Goal: Task Accomplishment & Management: Use online tool/utility

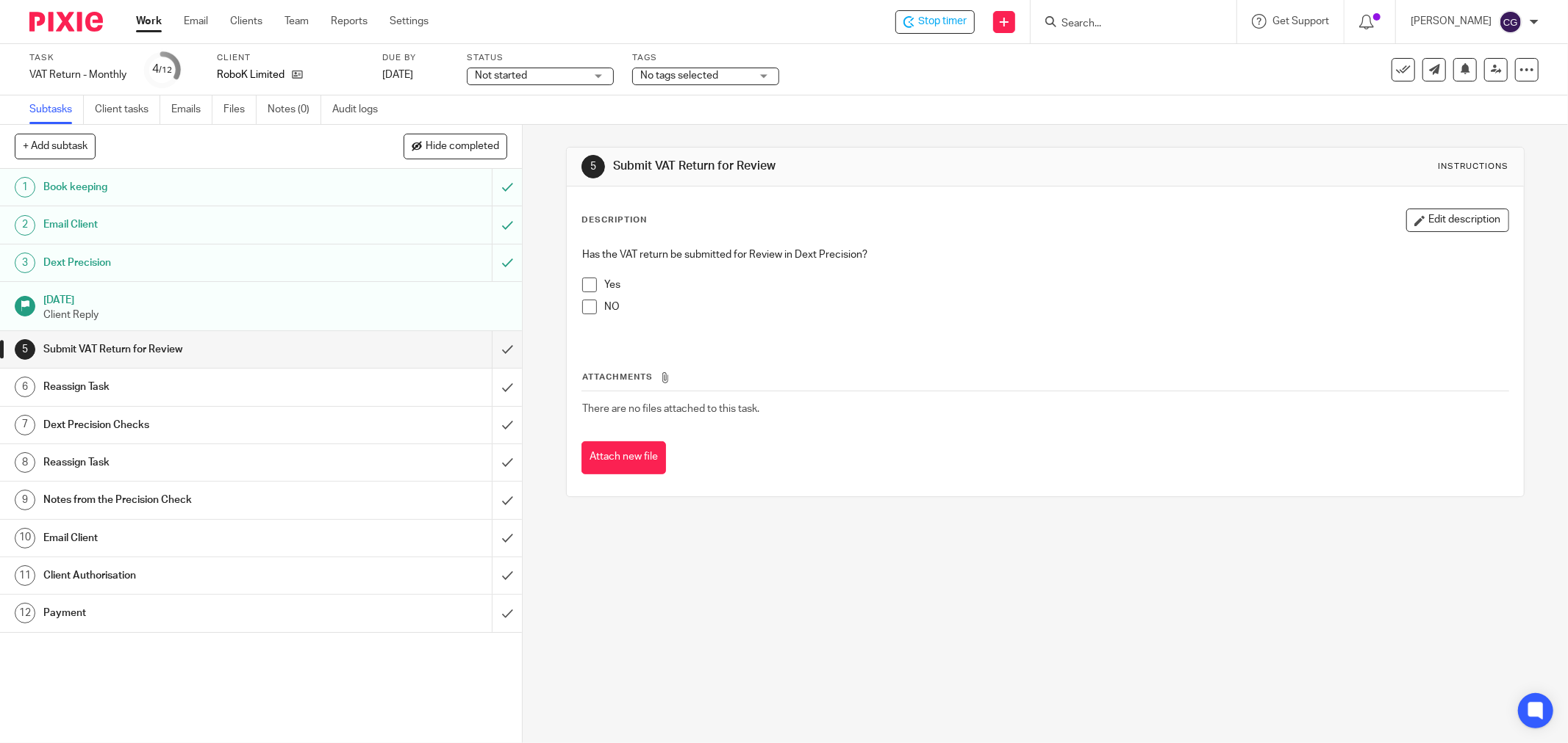
click at [588, 283] on span at bounding box center [589, 285] width 15 height 15
click at [494, 351] on input "submit" at bounding box center [261, 349] width 522 height 37
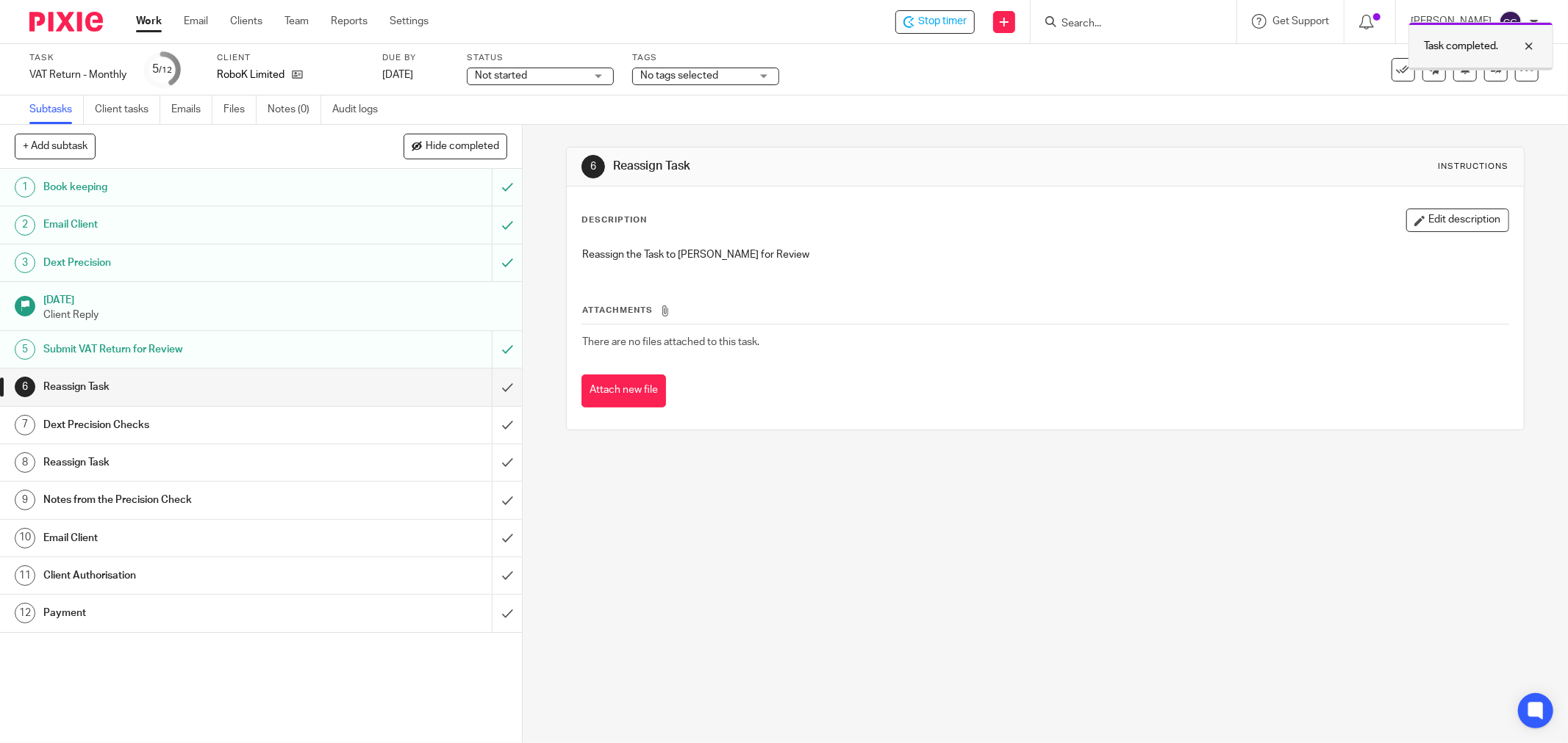
click at [1530, 43] on div at bounding box center [1518, 46] width 40 height 18
click at [1484, 76] on link at bounding box center [1496, 70] width 24 height 24
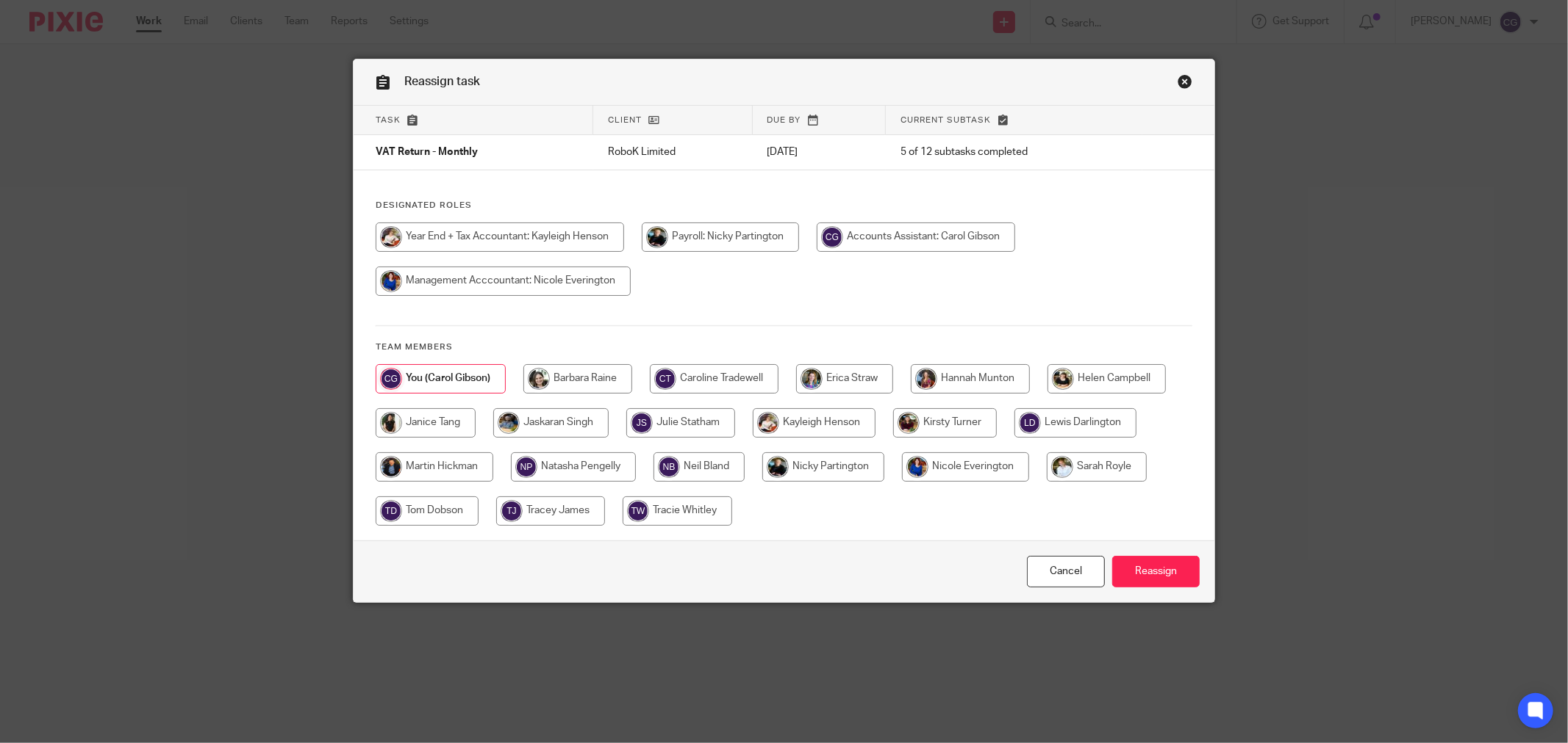
click at [1091, 373] on input "radio" at bounding box center [1106, 379] width 118 height 29
radio input "true"
click at [1162, 576] on input "Reassign" at bounding box center [1156, 571] width 88 height 32
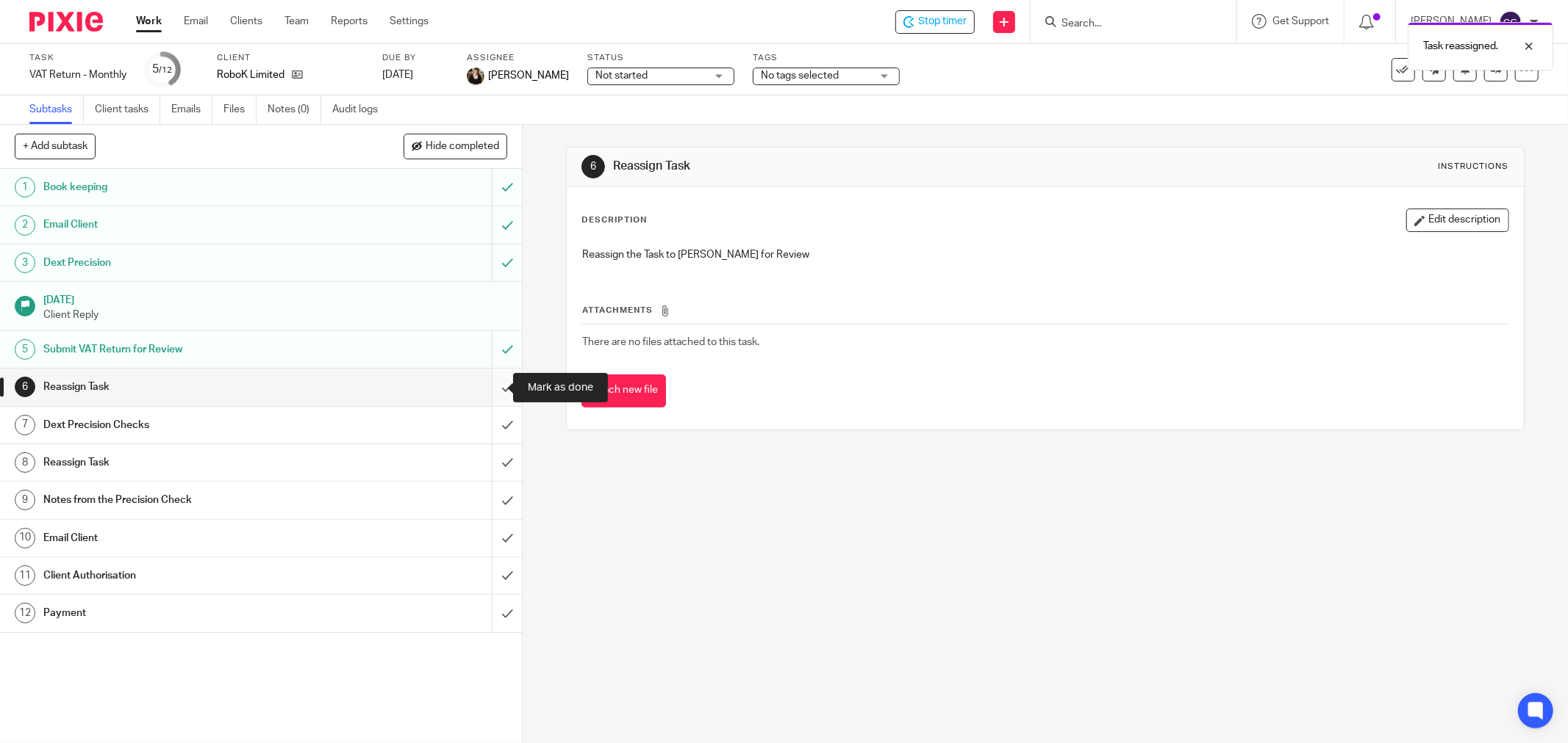
click at [488, 394] on input "submit" at bounding box center [261, 387] width 522 height 37
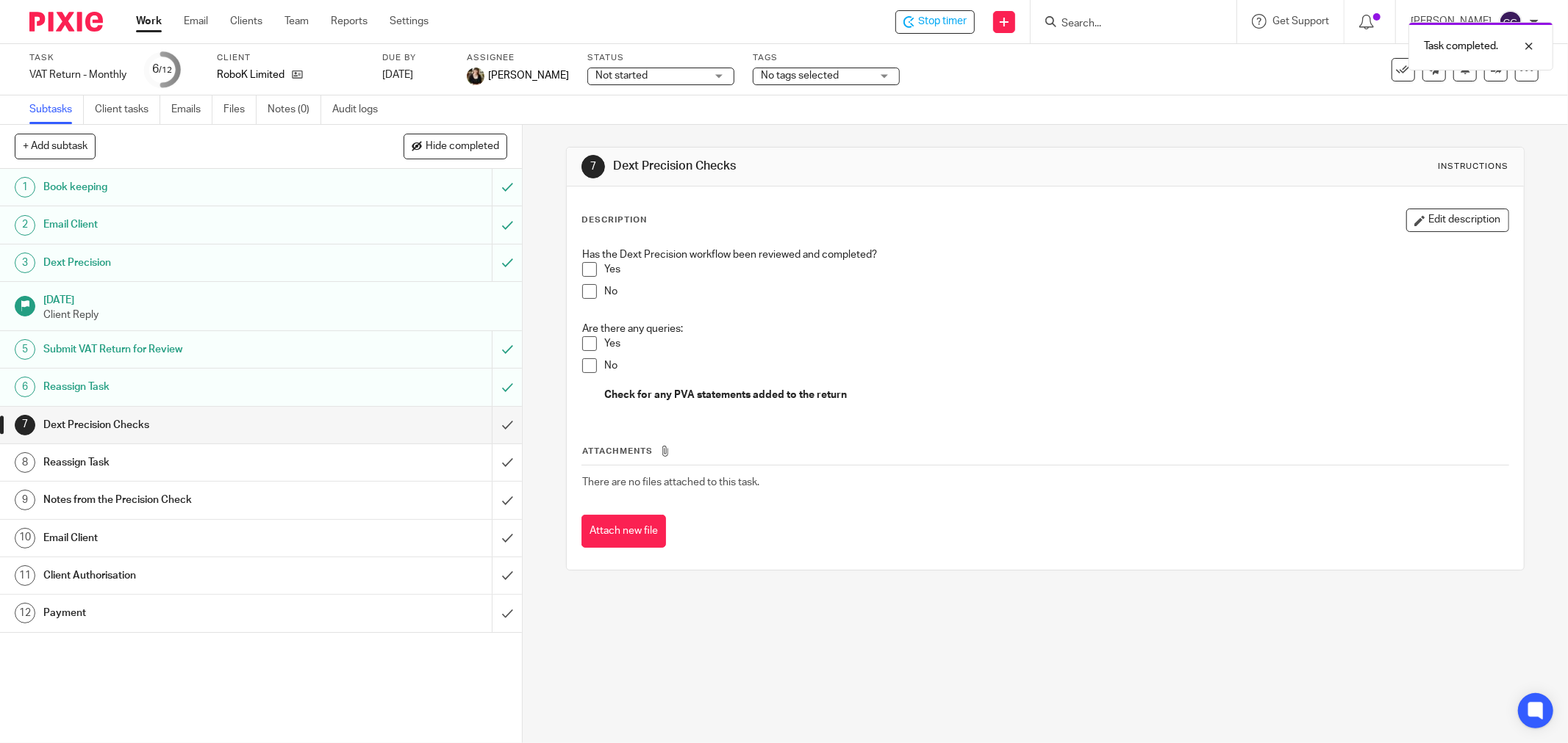
click at [965, 21] on div "Task completed." at bounding box center [1168, 43] width 769 height 56
click at [962, 26] on span "Stop timer" at bounding box center [943, 21] width 49 height 15
click at [145, 24] on link "Work" at bounding box center [148, 21] width 26 height 15
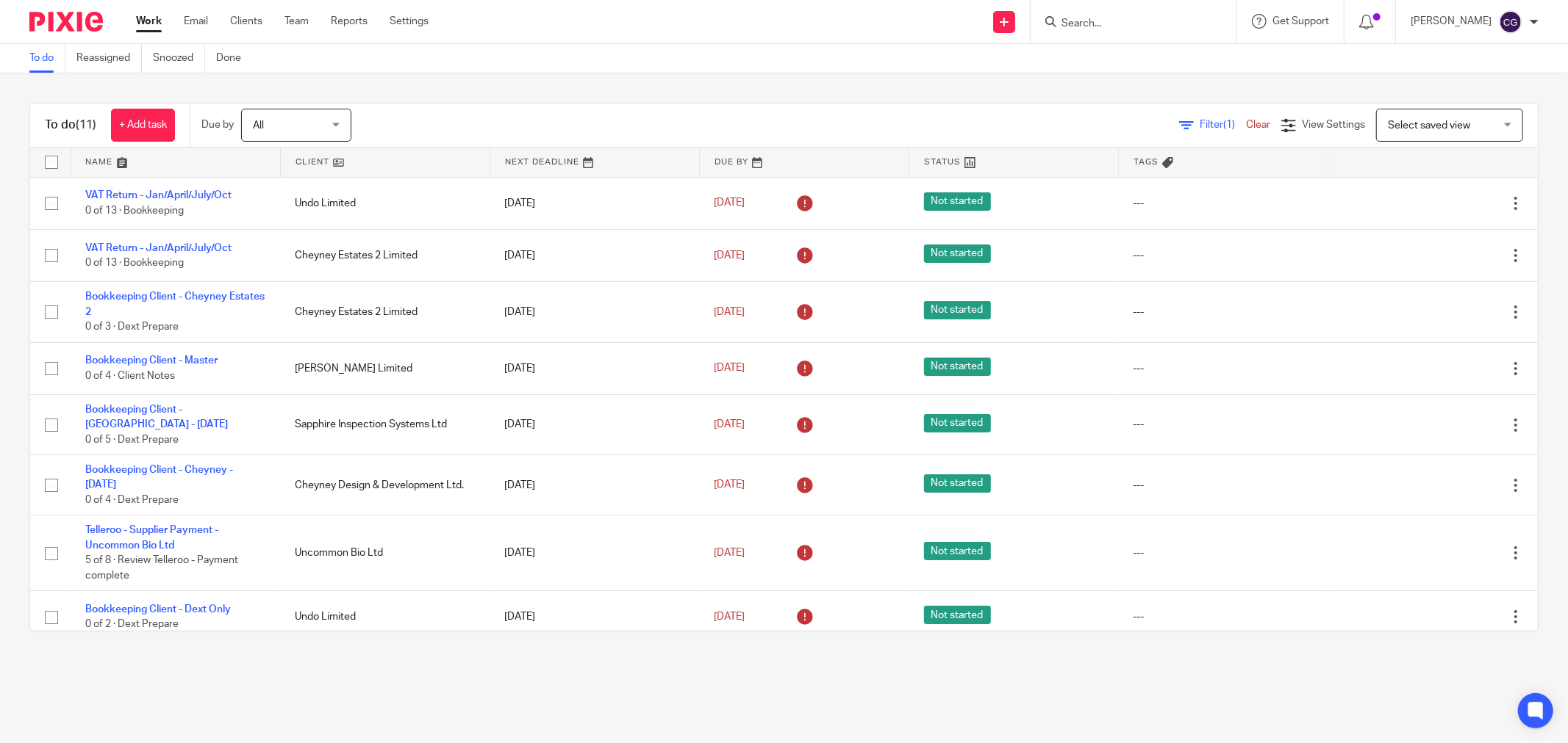
click at [99, 166] on link at bounding box center [176, 162] width 209 height 29
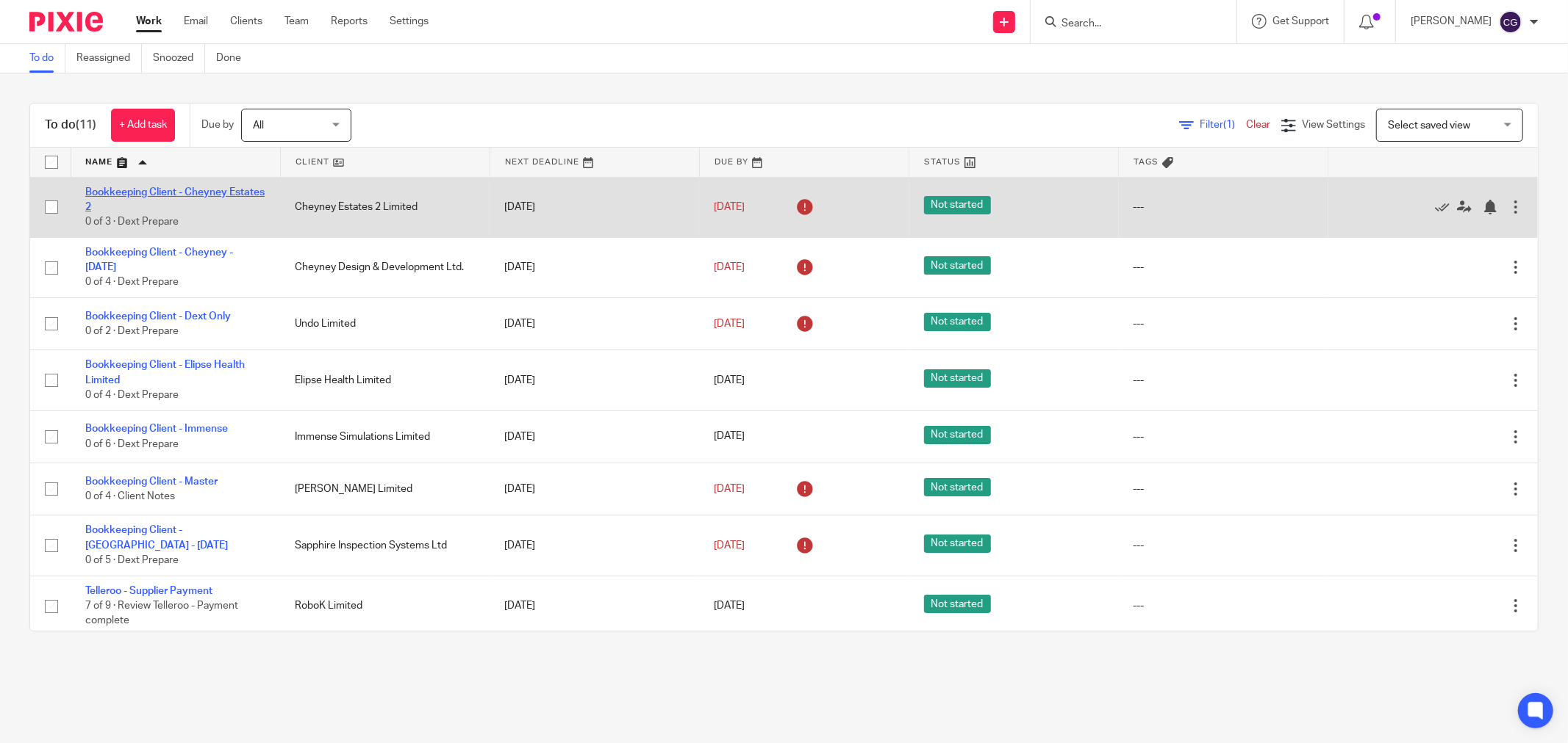
click at [179, 193] on link "Bookkeeping Client - Cheyney Estates 2" at bounding box center [175, 200] width 179 height 25
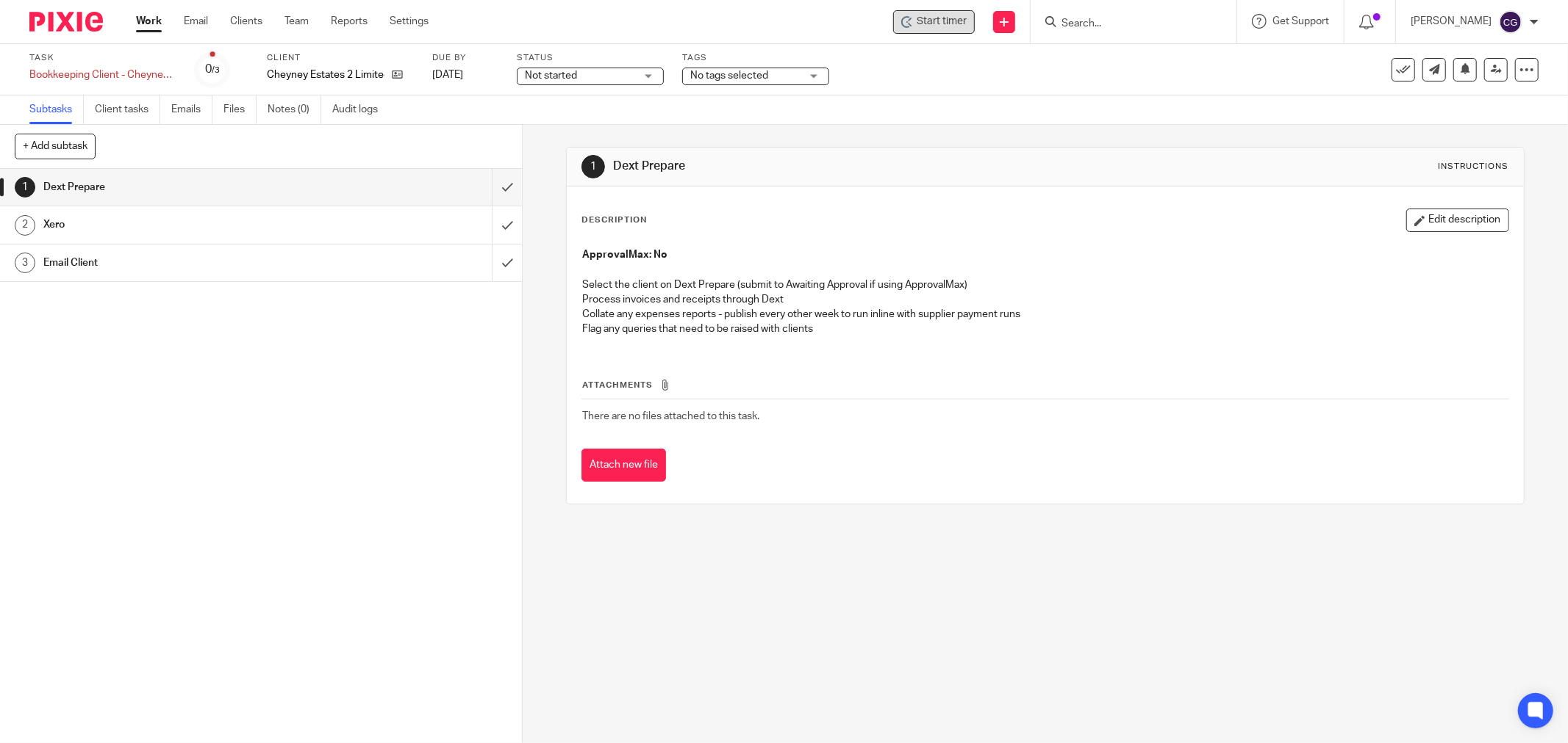
click at [966, 19] on span "Start timer" at bounding box center [942, 21] width 50 height 15
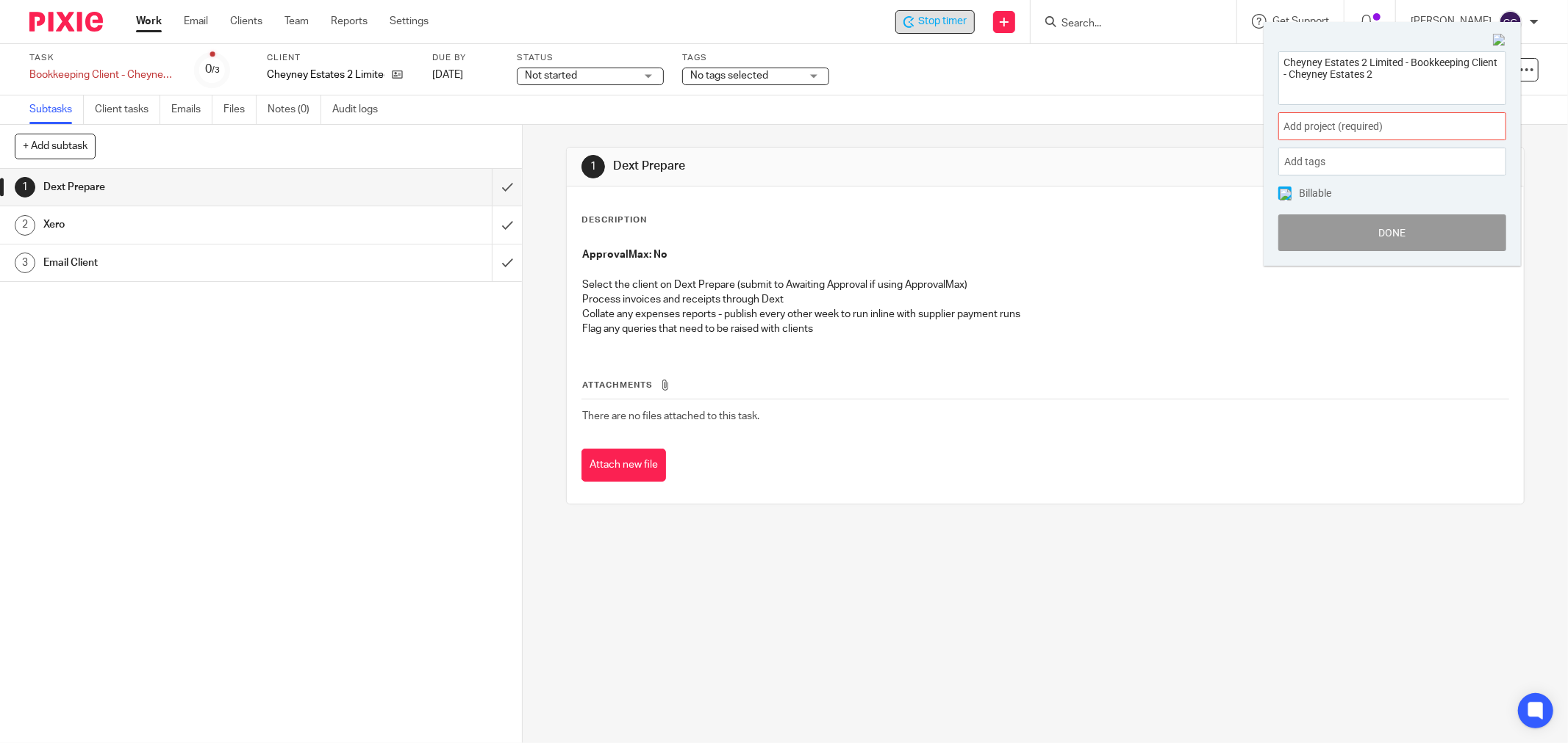
click at [1361, 129] on span "Add project (required) :" at bounding box center [1376, 126] width 185 height 15
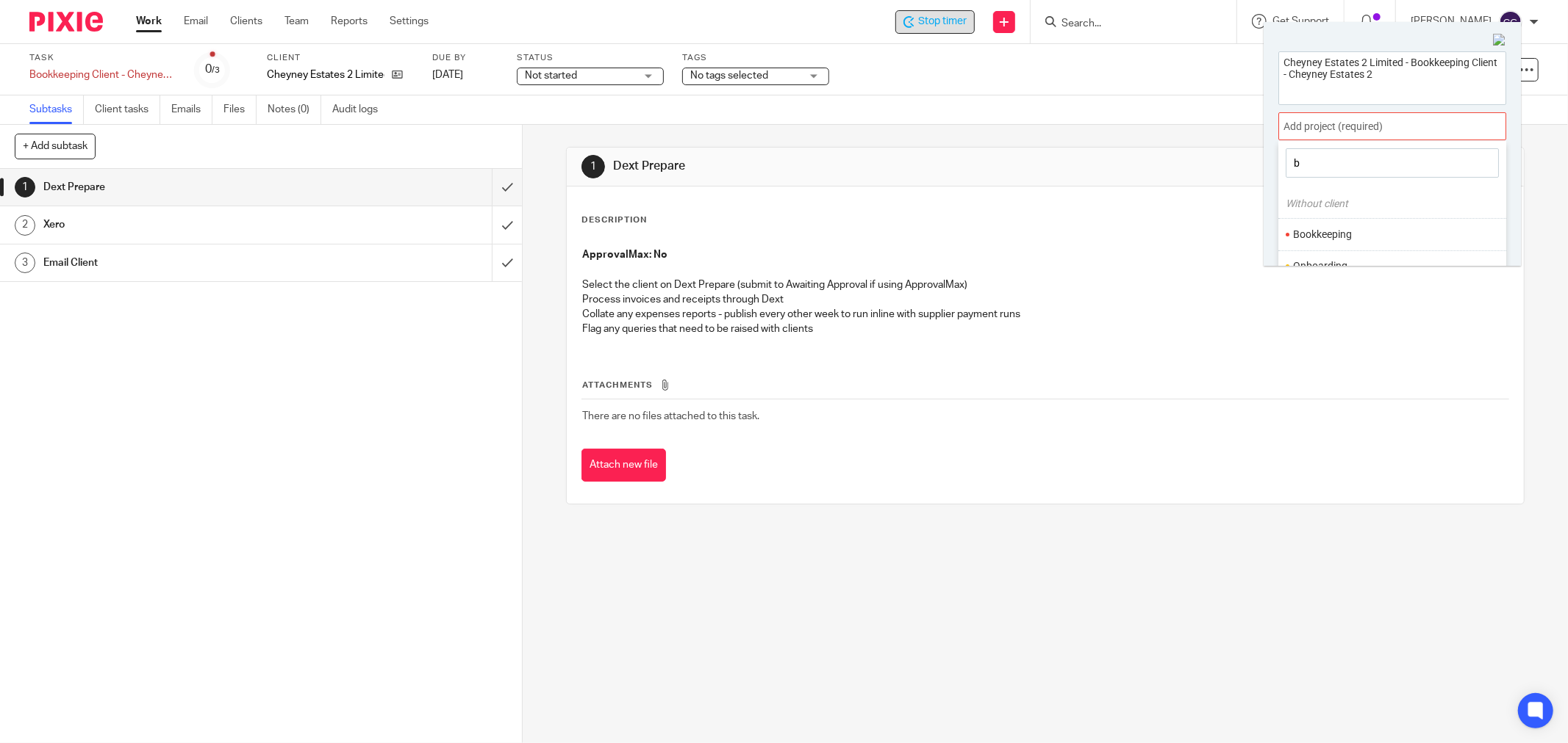
type input "b"
click at [1328, 237] on li "Bookkeeping" at bounding box center [1389, 234] width 192 height 15
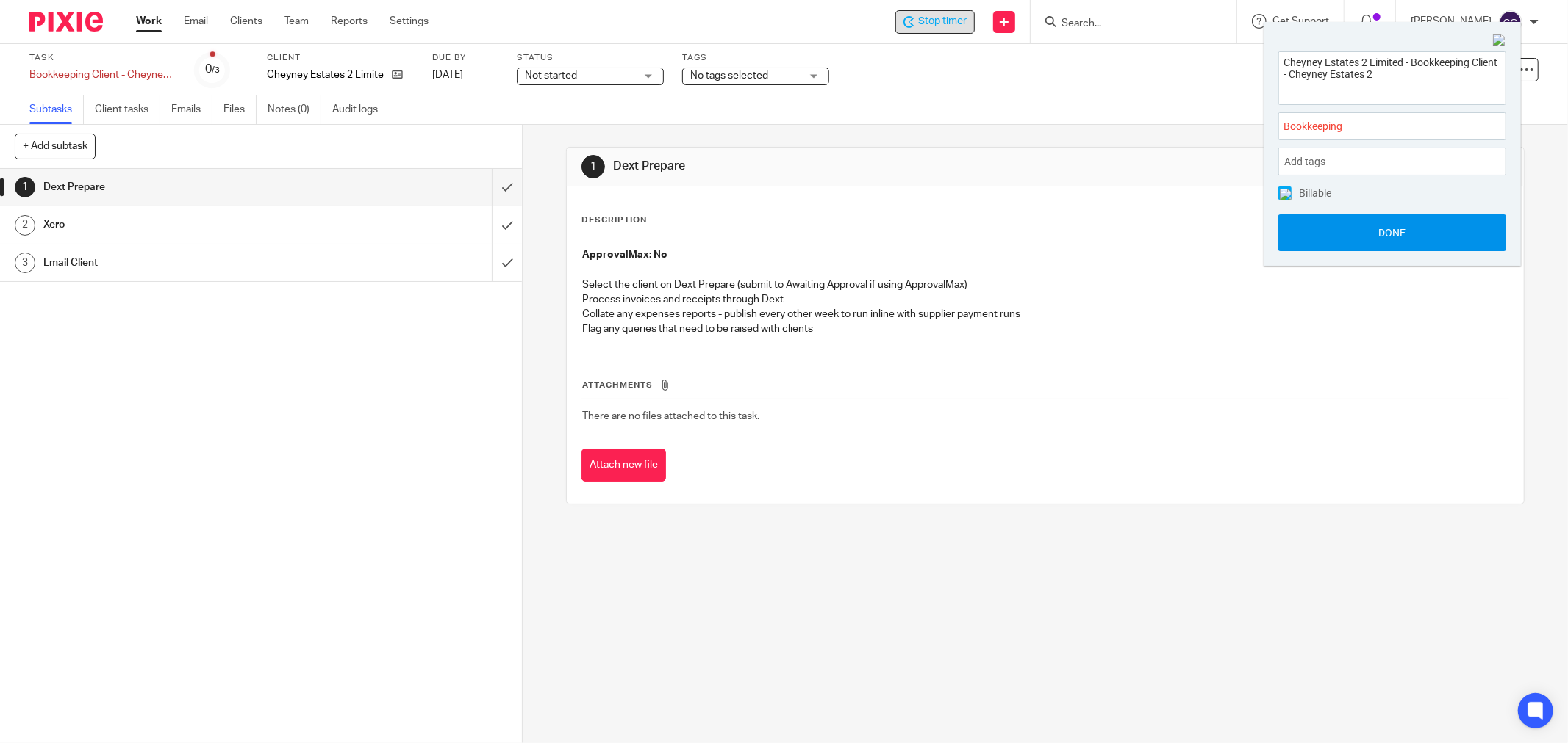
click at [1401, 229] on button "Done" at bounding box center [1392, 233] width 228 height 37
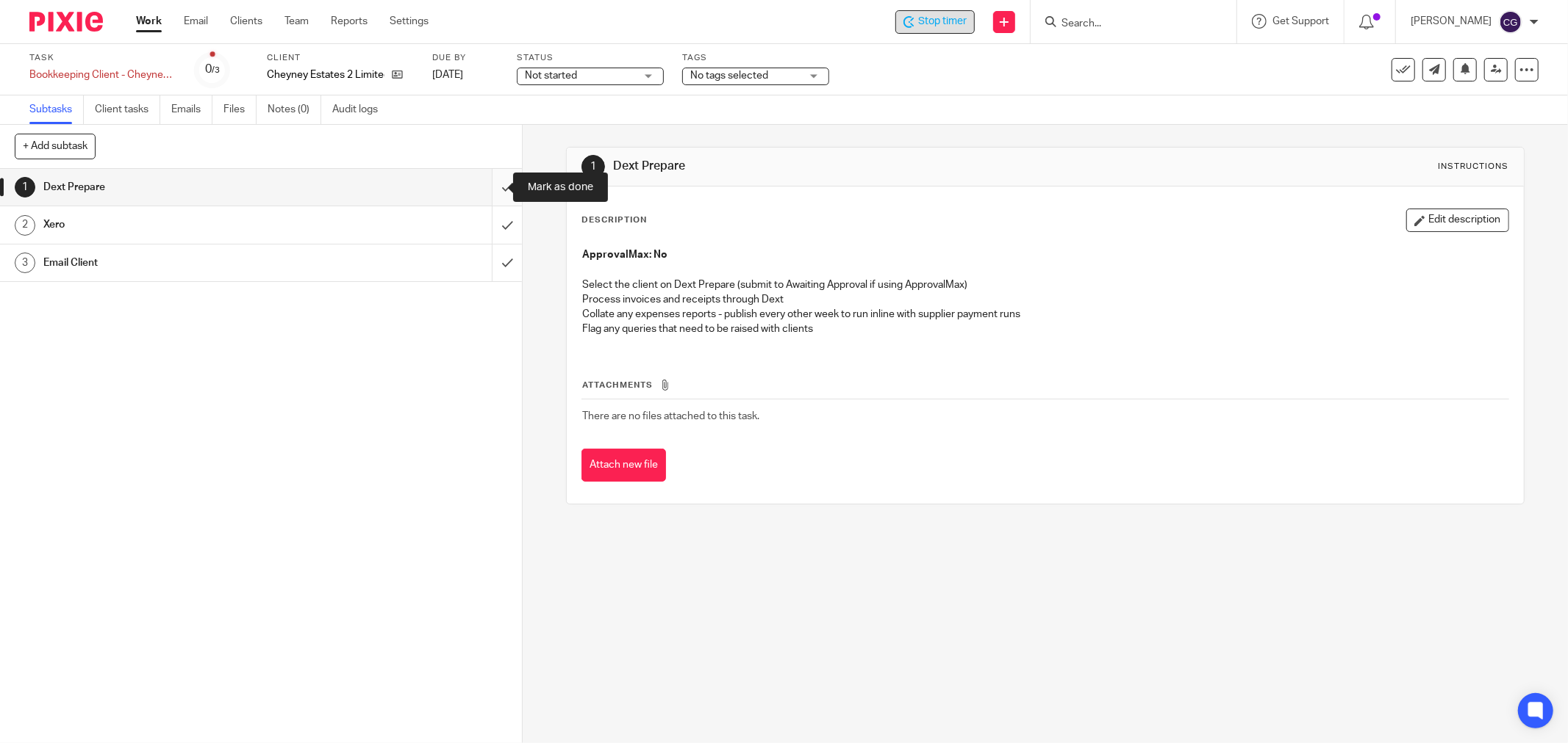
click at [493, 186] on input "submit" at bounding box center [261, 187] width 522 height 37
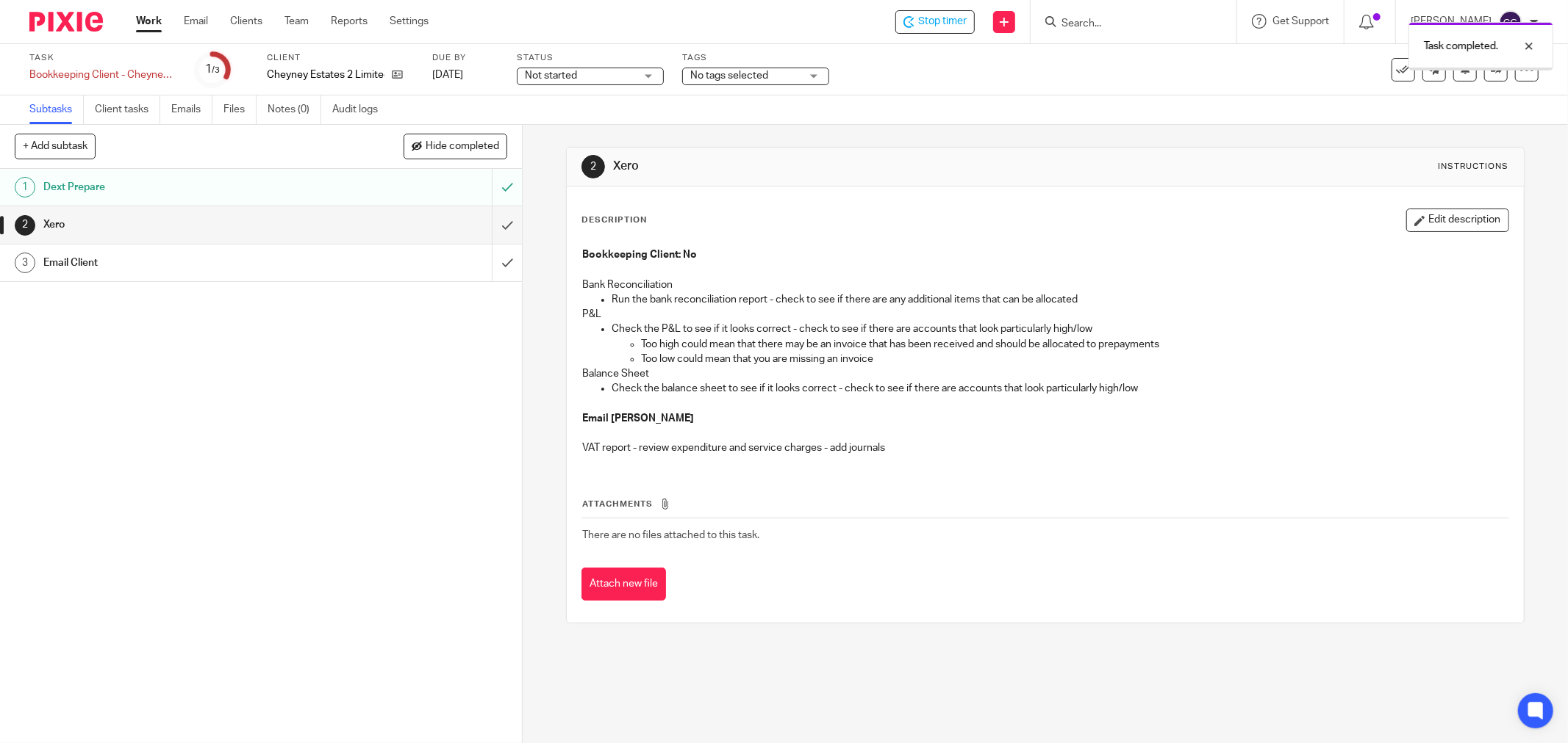
click at [491, 223] on input "submit" at bounding box center [261, 225] width 522 height 37
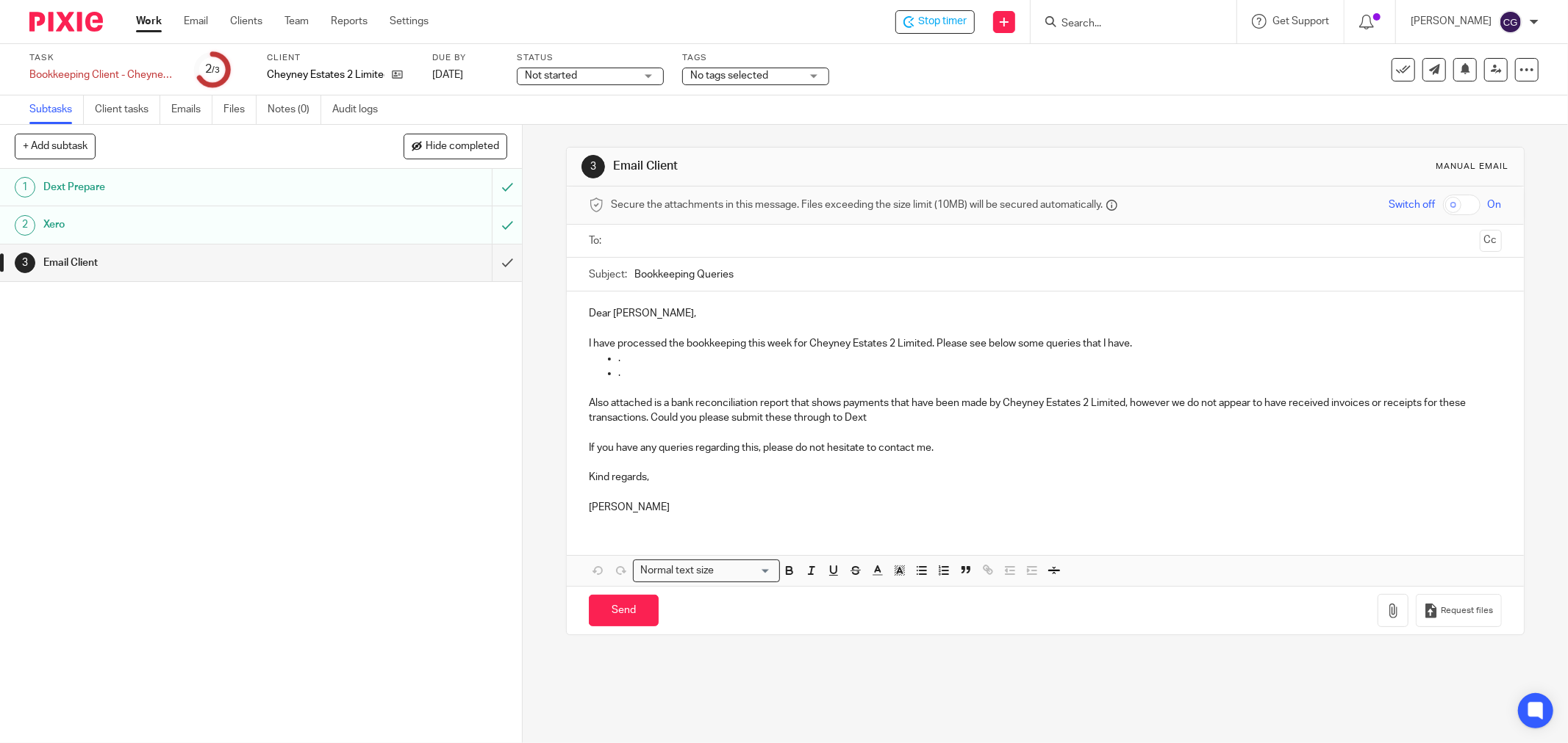
click at [630, 357] on p "." at bounding box center [1060, 358] width 884 height 15
click at [670, 247] on input "text" at bounding box center [1044, 241] width 857 height 17
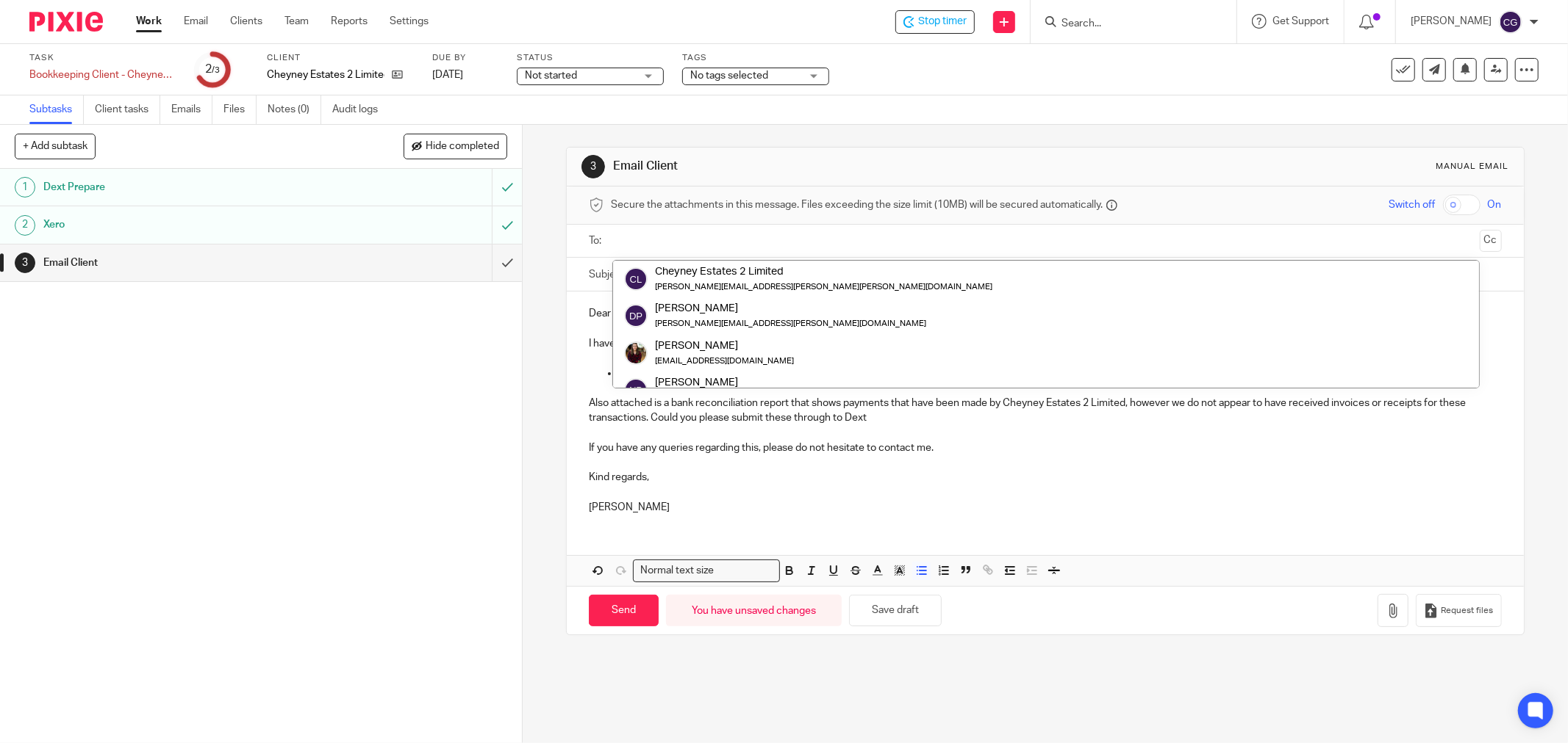
type input "e"
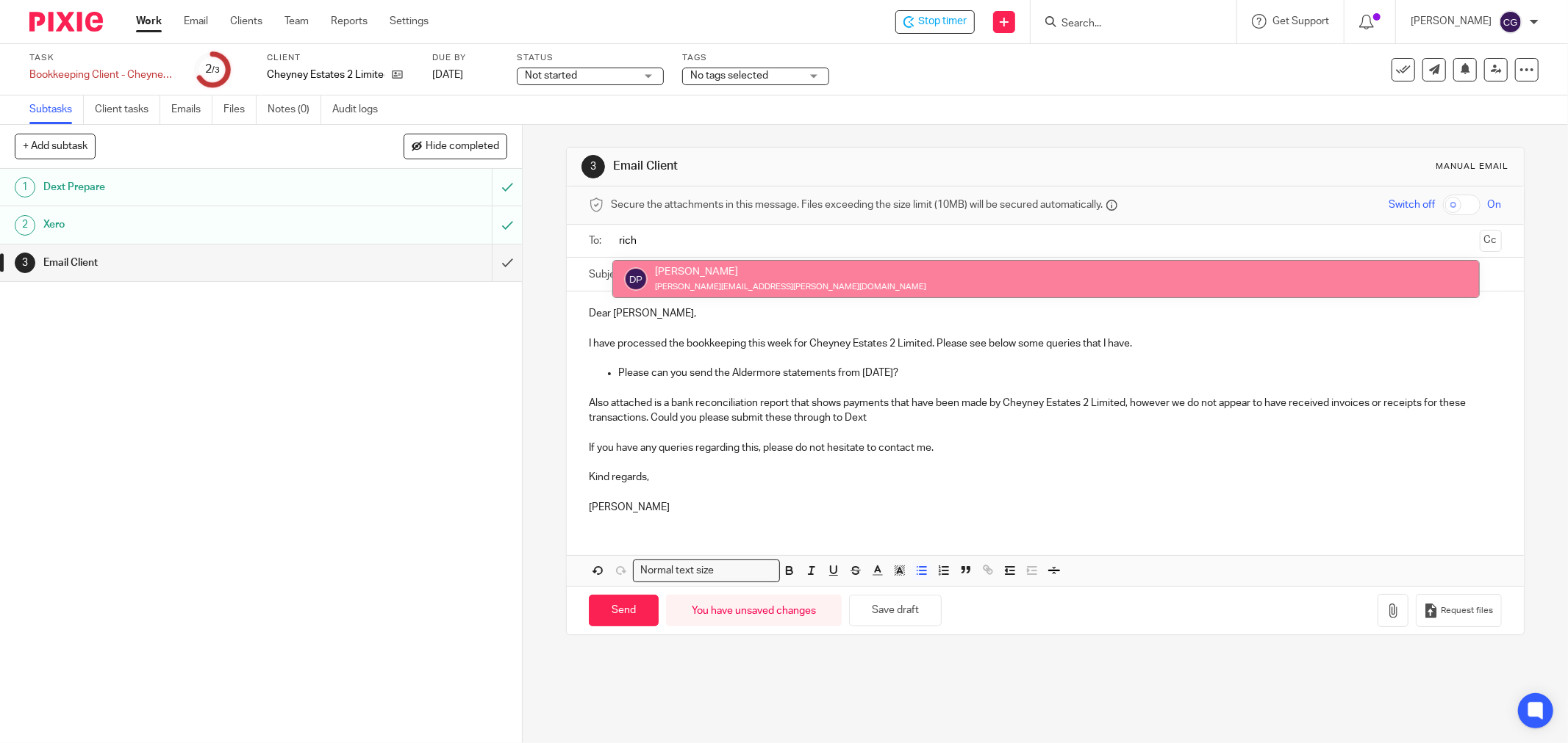
type input "rich"
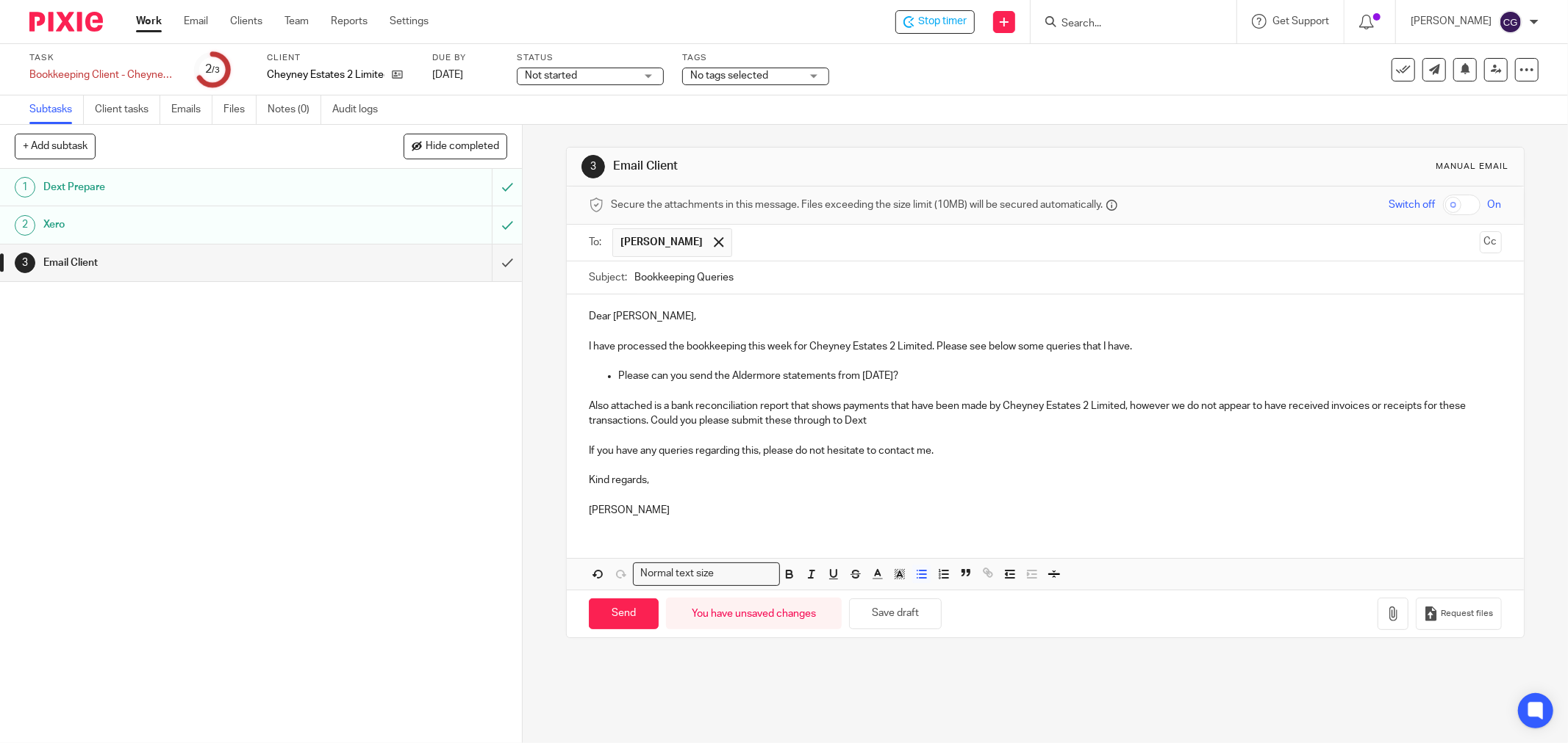
click at [783, 250] on input "text" at bounding box center [1106, 243] width 734 height 29
type input "mark"
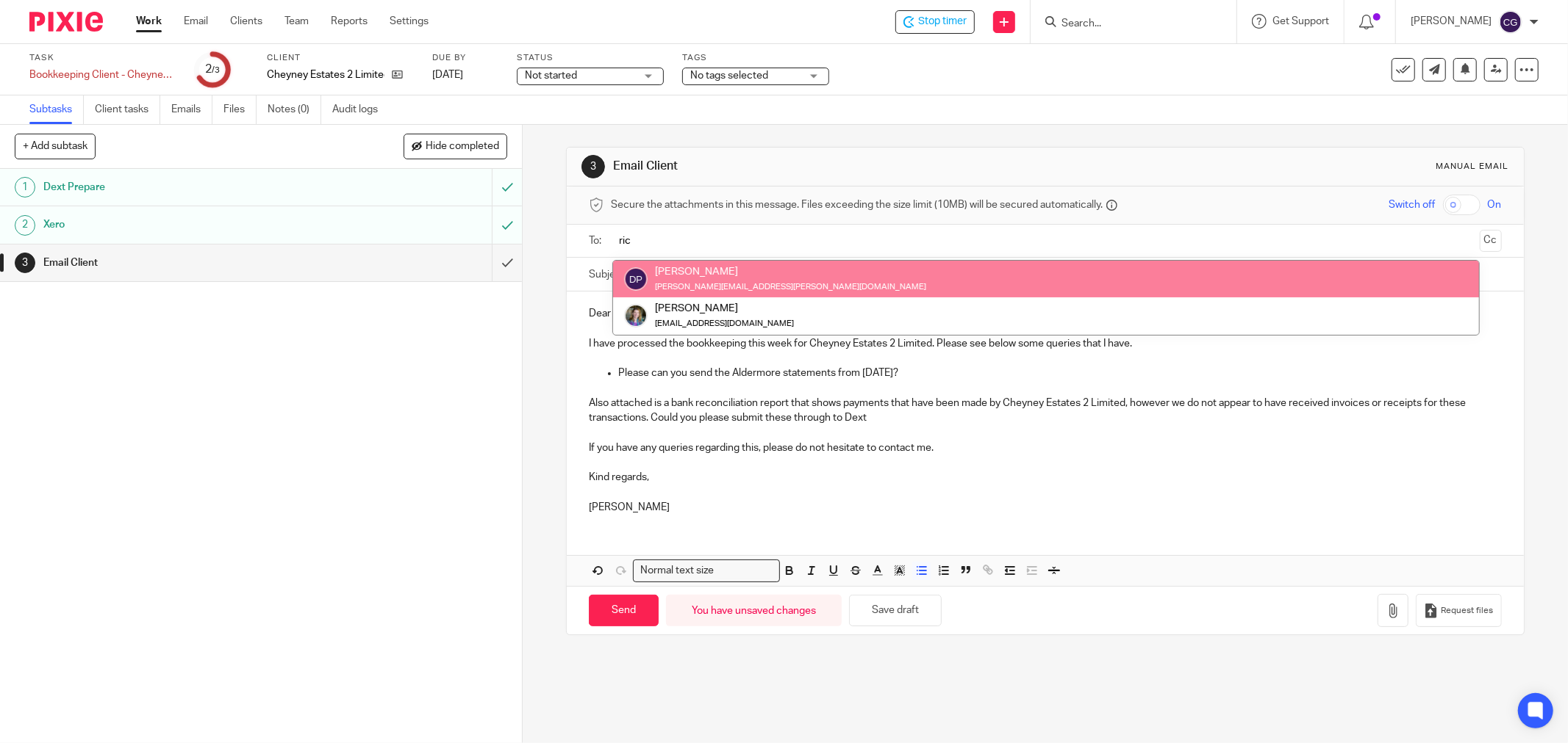
type input "ric"
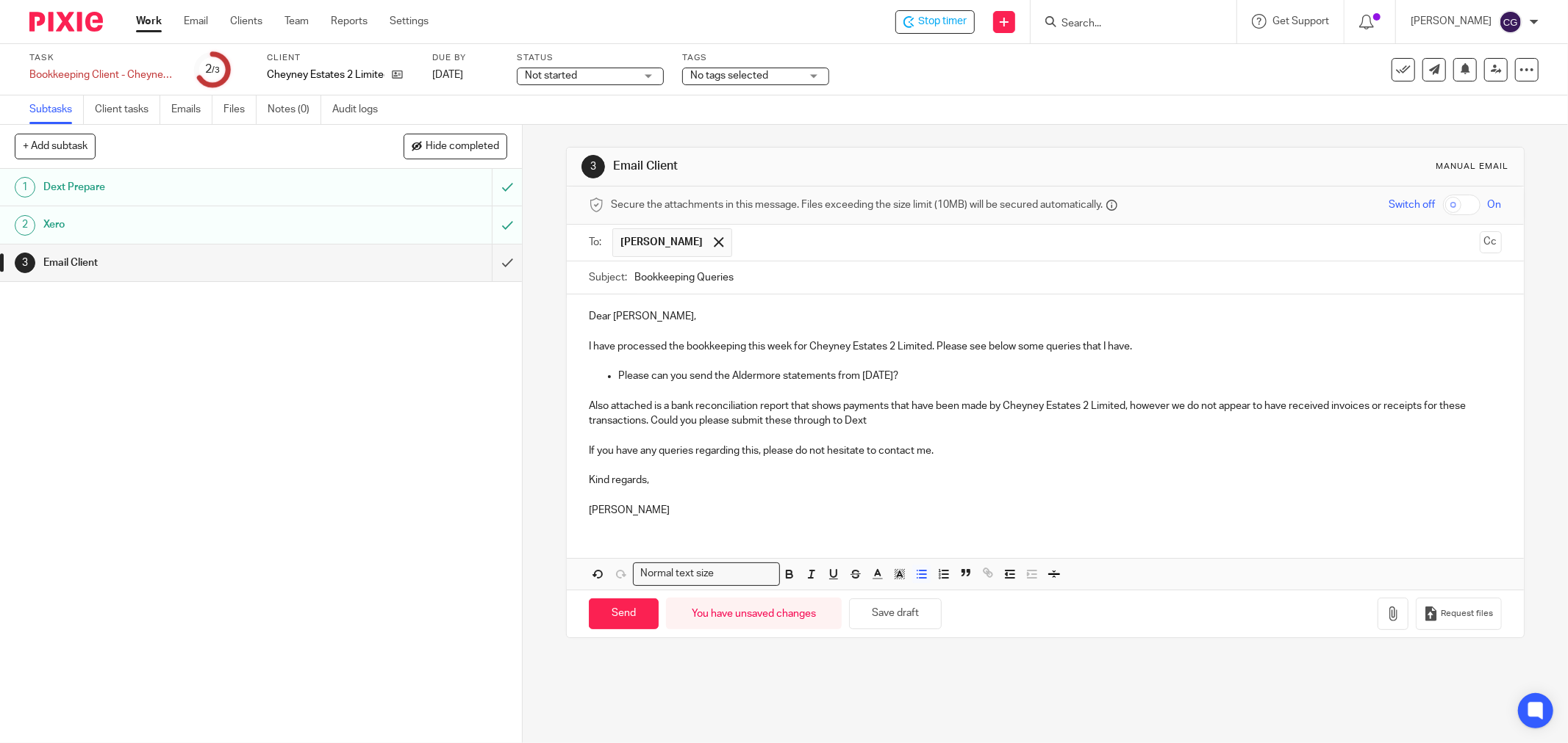
click at [802, 243] on input "text" at bounding box center [1106, 243] width 734 height 29
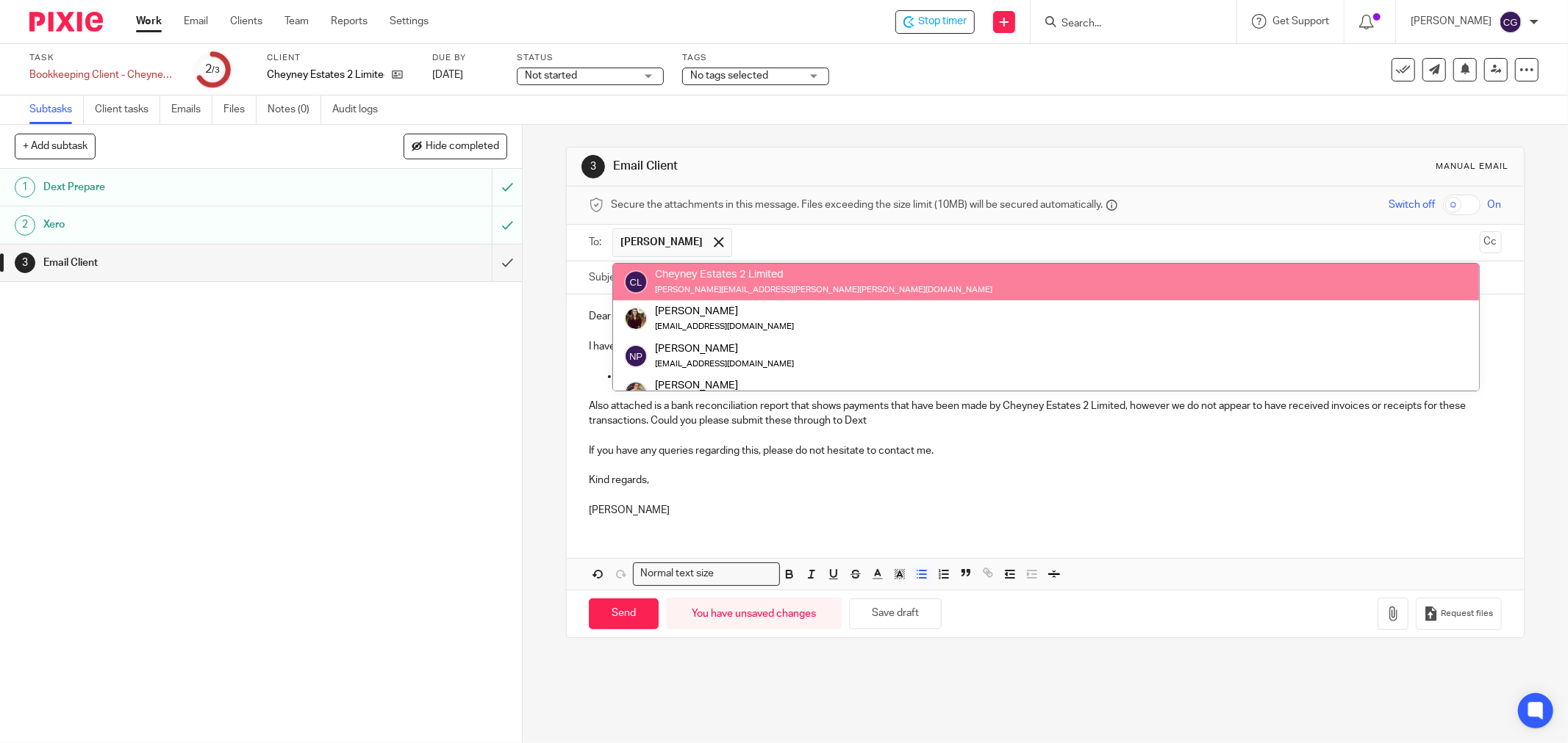
paste input "Mark.Jeeves@absoluteavs.co.uk"
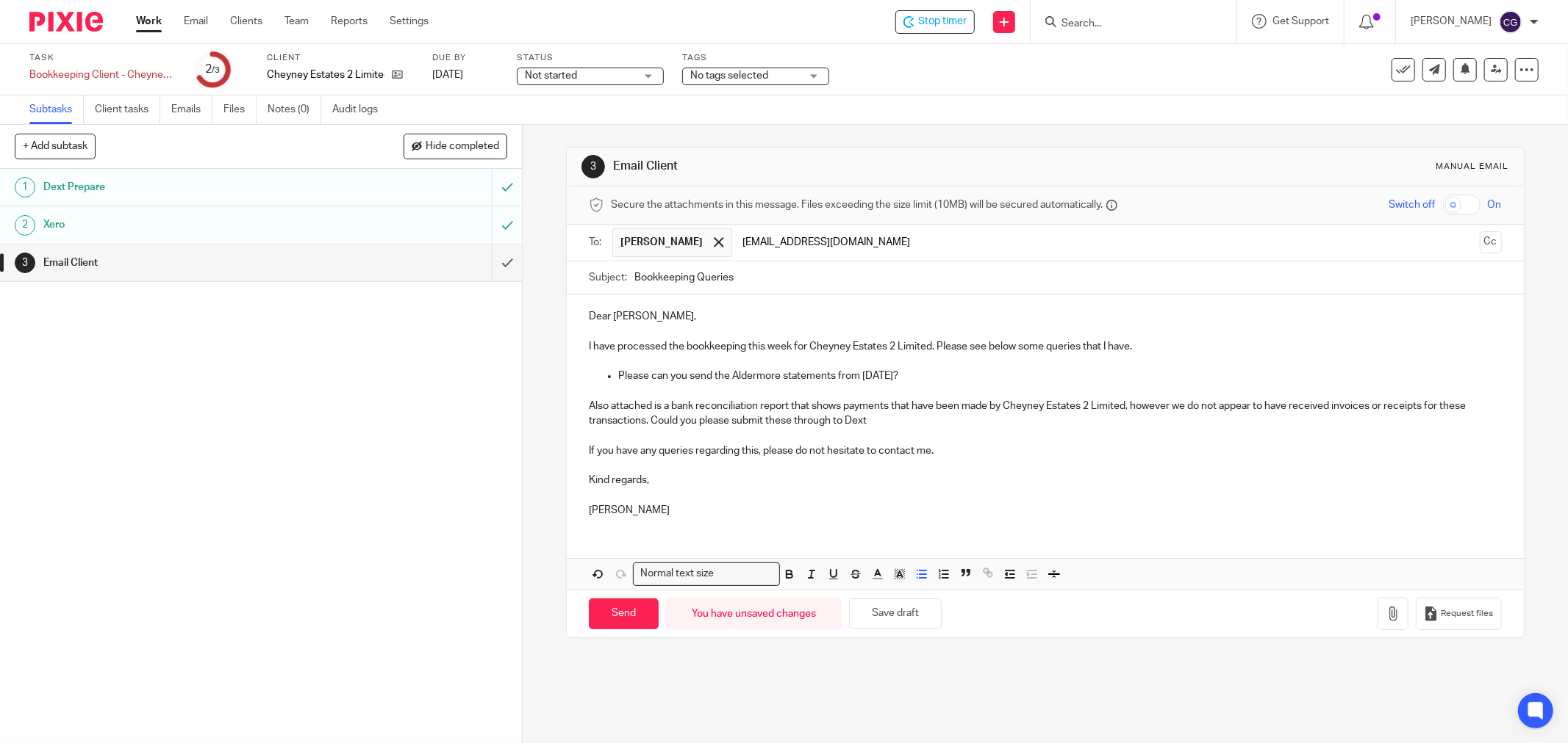
type input "Mark.Jeeves@absoluteavs.co.uk"
click at [634, 278] on input "Bookkeeping Queries" at bounding box center [1068, 278] width 867 height 33
click at [814, 266] on input "CE2 Bookkeeping Queries" at bounding box center [1068, 278] width 867 height 33
type input "CE2 Bookkeeping Queries 27.08.2025"
drag, startPoint x: 664, startPoint y: 318, endPoint x: 580, endPoint y: 313, distance: 84.1
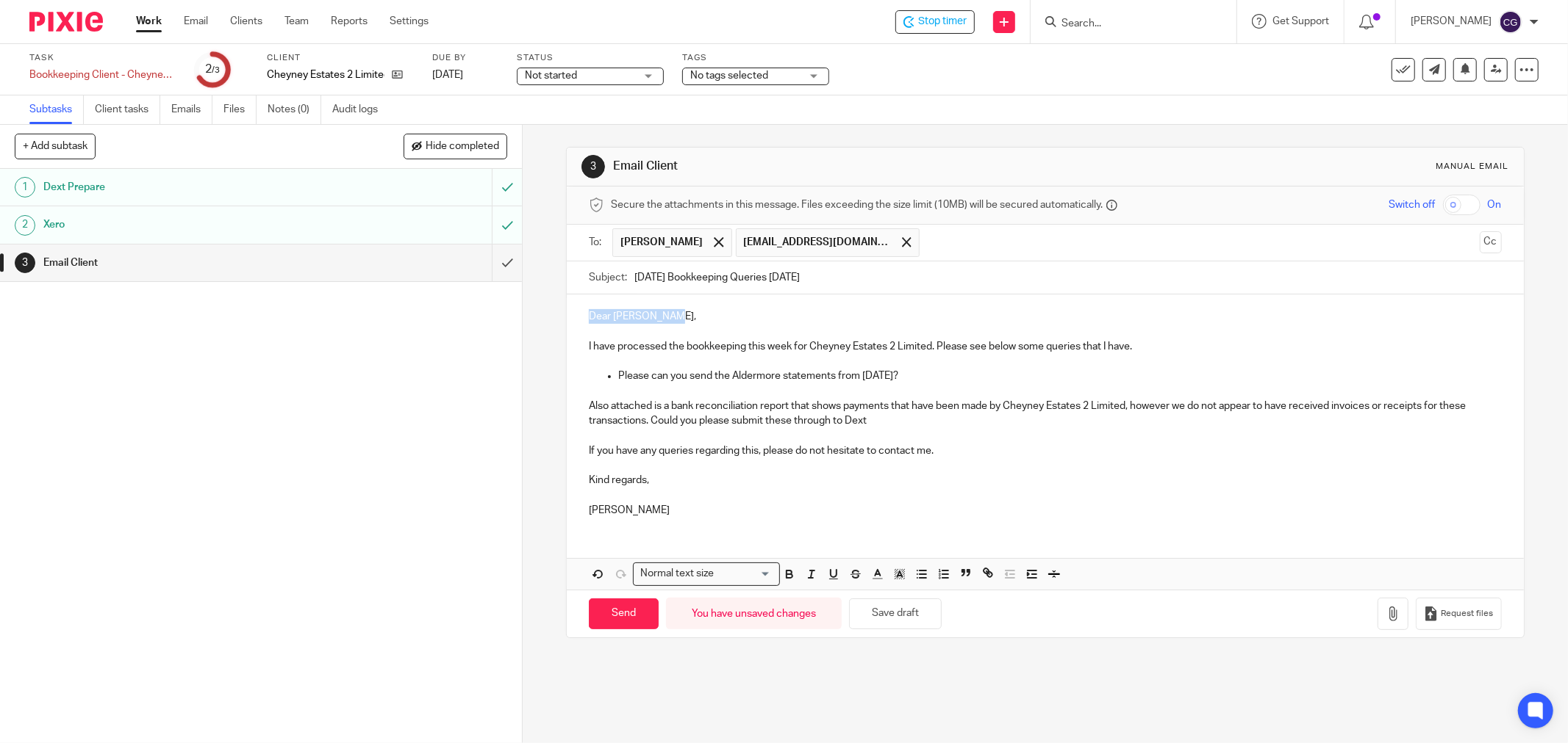
click at [580, 315] on div "Dear Dr Richard, I have processed the bookkeeping this week for Cheyney Estates…" at bounding box center [1044, 412] width 957 height 234
drag, startPoint x: 1144, startPoint y: 352, endPoint x: 940, endPoint y: 363, distance: 204.3
click at [930, 353] on p "I have processed the bookkeeping this week for Cheyney Estates 2 Limited. Pleas…" at bounding box center [1045, 346] width 913 height 15
click at [923, 377] on p "Please can you send the Aldermore statements from 4th June?" at bounding box center [1060, 376] width 884 height 15
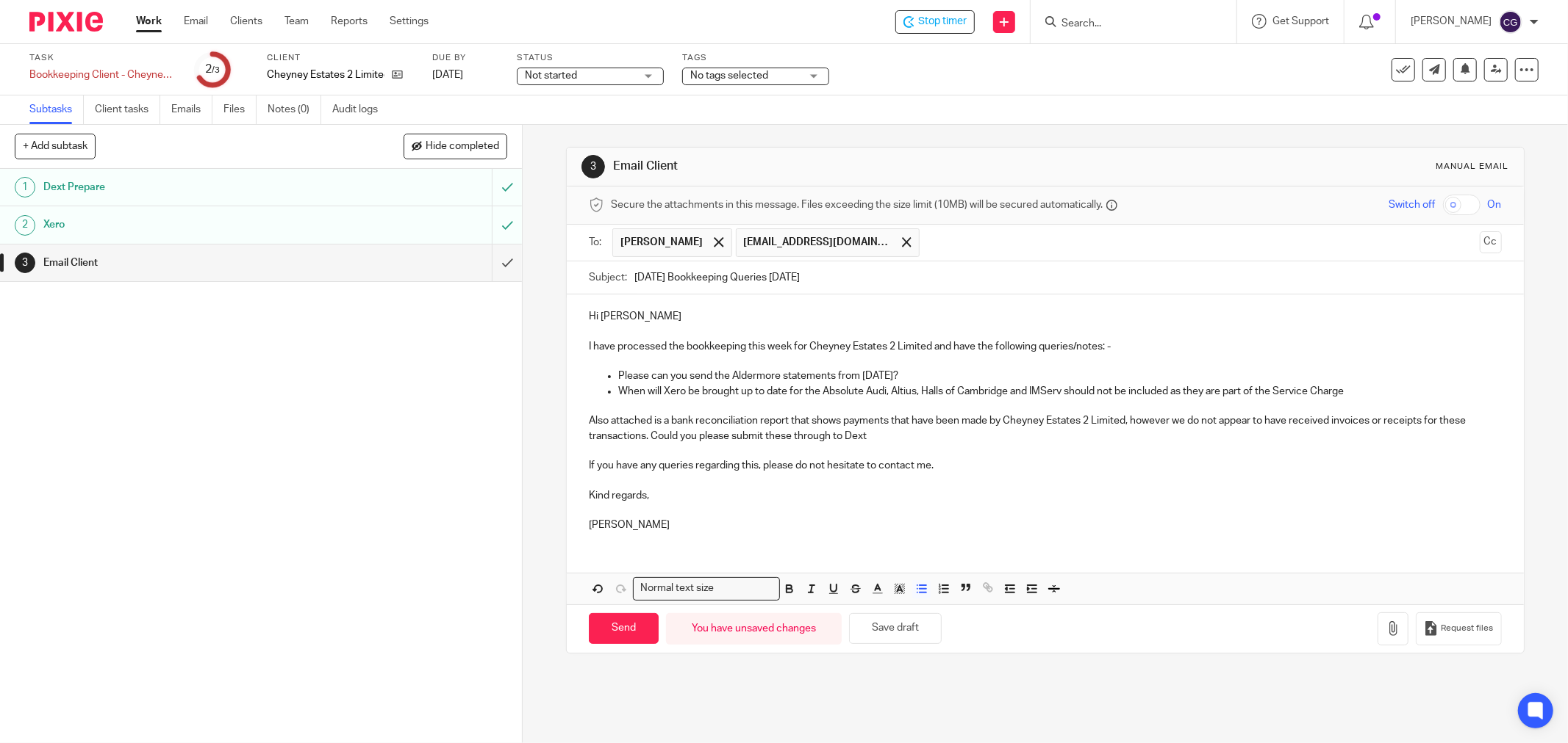
click at [1073, 395] on p "When will Xero be brought up to date for the Absolute Audi, Altius, Halls of Ca…" at bounding box center [1060, 391] width 884 height 15
click at [1075, 393] on p "When will Xero be brought up to date for the Absolute Audi, Altius, Halls of Ca…" at bounding box center [1060, 391] width 884 height 15
drag, startPoint x: 929, startPoint y: 374, endPoint x: 948, endPoint y: 376, distance: 19.1
click at [928, 374] on p "Please can you send the Aldermore statements from 4th June?" at bounding box center [1060, 376] width 884 height 15
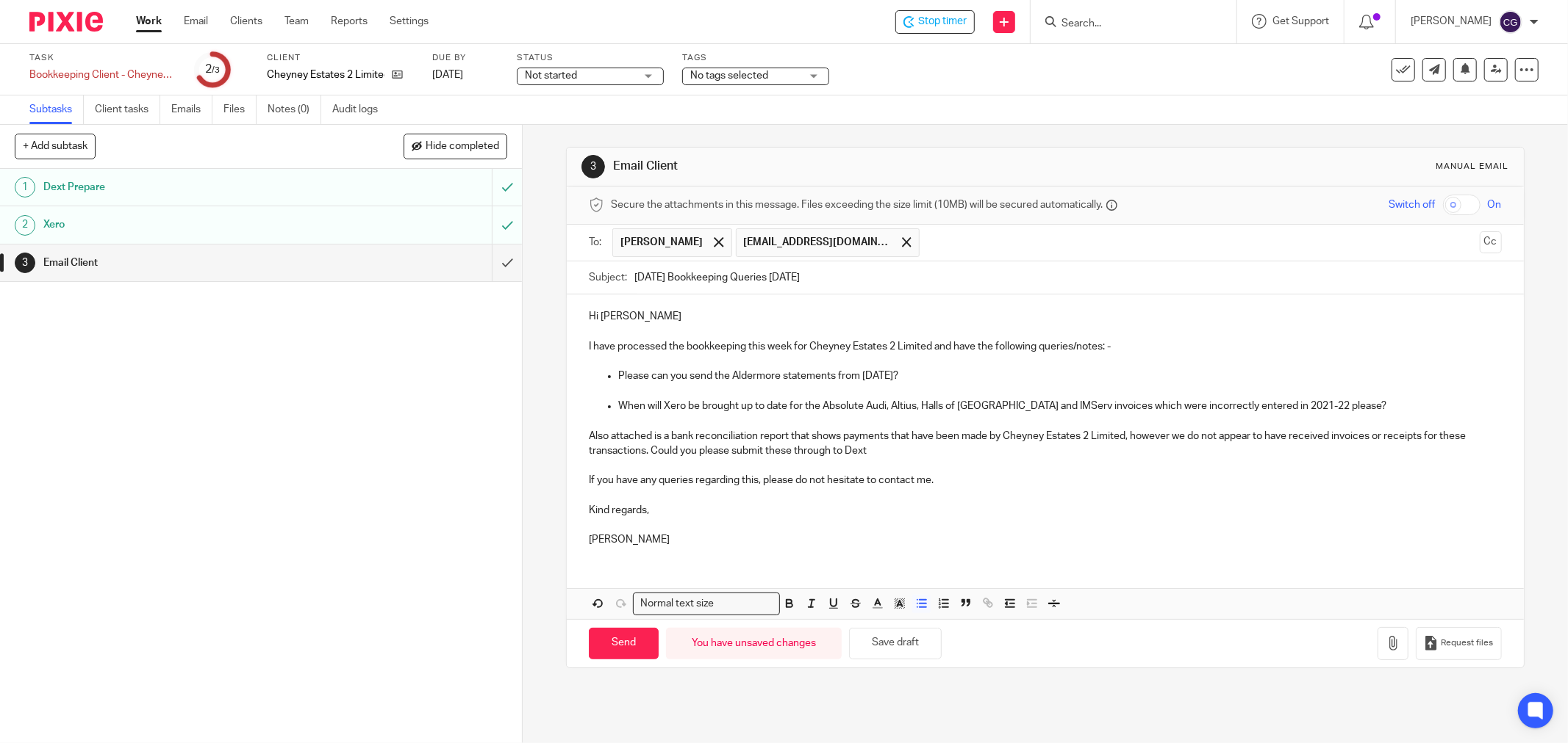
click at [1343, 407] on p "When will Xero be brought up to date for the Absolute Audi, Altius, Halls of Ca…" at bounding box center [1060, 406] width 884 height 15
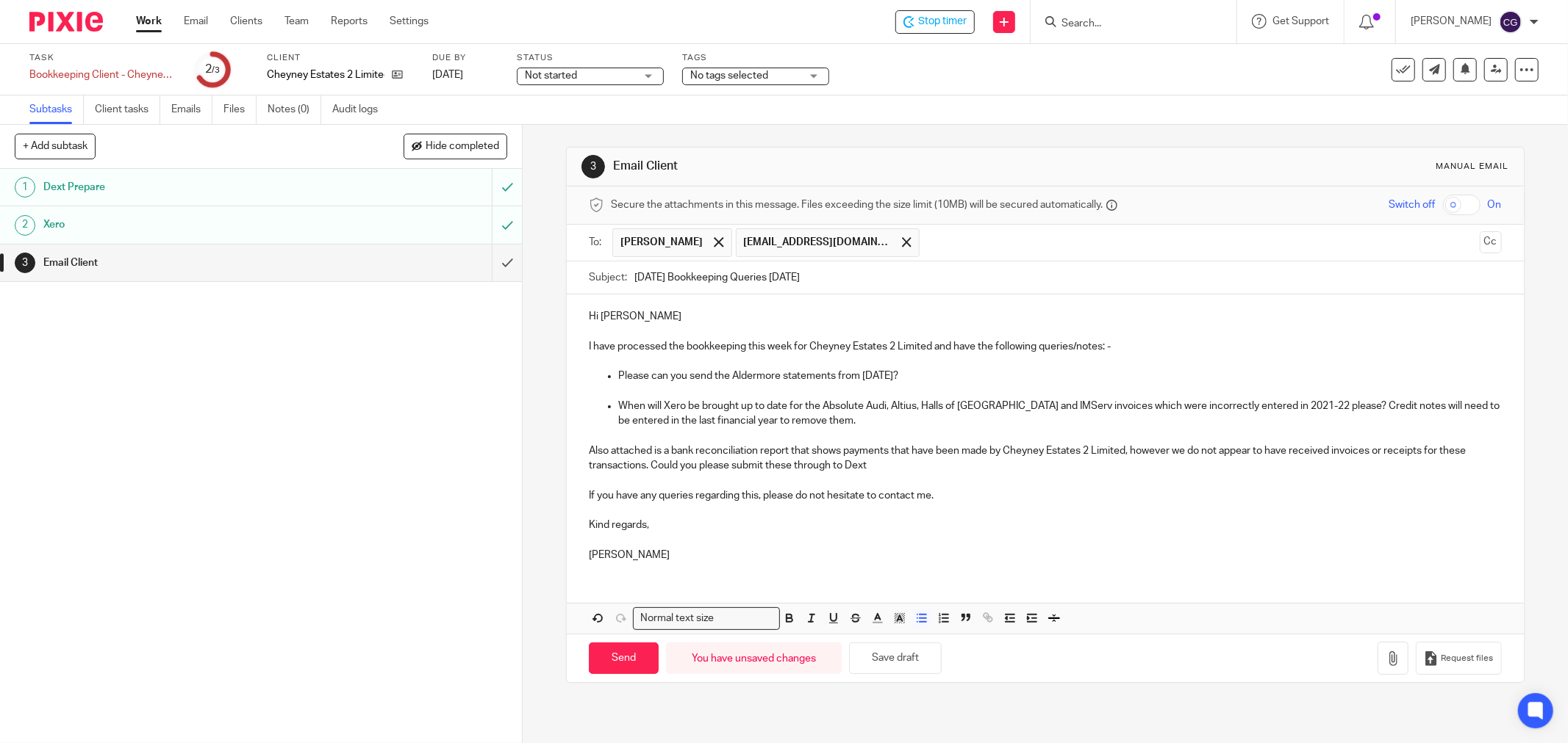
click at [688, 422] on p "When will Xero be brought up to date for the Absolute Audi, Altius, Halls of Ca…" at bounding box center [1060, 414] width 884 height 30
click at [742, 420] on p "When will Xero be brought up to date for the Absolute Audi, Altius, Halls of Ca…" at bounding box center [1060, 414] width 884 height 30
click at [909, 658] on button "Save draft" at bounding box center [895, 658] width 93 height 32
click at [753, 419] on p "When will Xero be brought up to date for the Absolute Audi, Altius, Halls of Ca…" at bounding box center [1060, 414] width 884 height 30
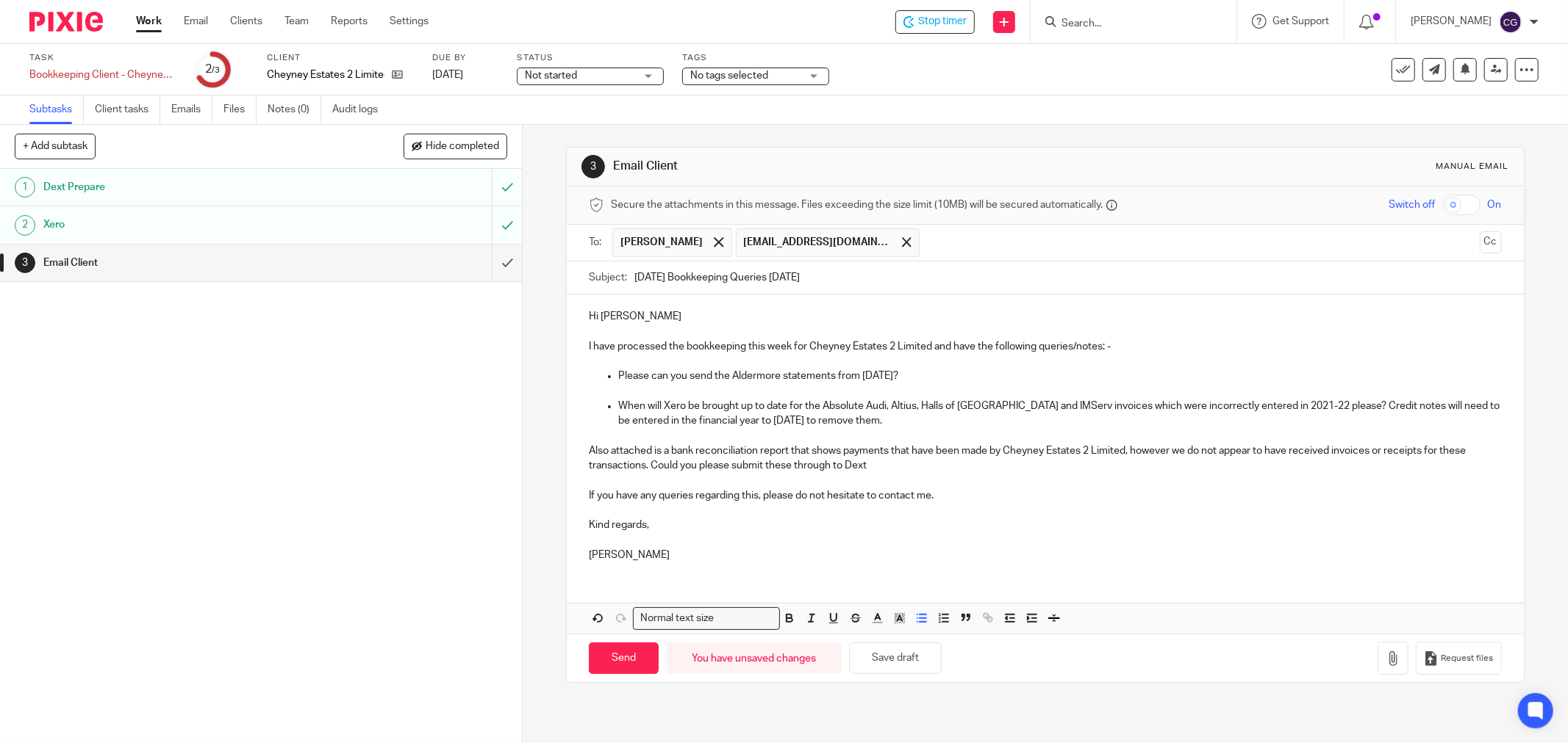
drag, startPoint x: 923, startPoint y: 416, endPoint x: 1000, endPoint y: 458, distance: 87.7
click at [923, 416] on p "When will Xero be brought up to date for the Absolute Audi, Altius, Halls of Ca…" at bounding box center [1060, 414] width 884 height 30
click at [836, 426] on p "When will Xero be brought up to date for the Absolute Audi, Altius, Halls of Ca…" at bounding box center [1060, 414] width 884 height 30
drag, startPoint x: 900, startPoint y: 666, endPoint x: 884, endPoint y: 549, distance: 118.1
click at [900, 666] on button "Save draft" at bounding box center [895, 658] width 93 height 32
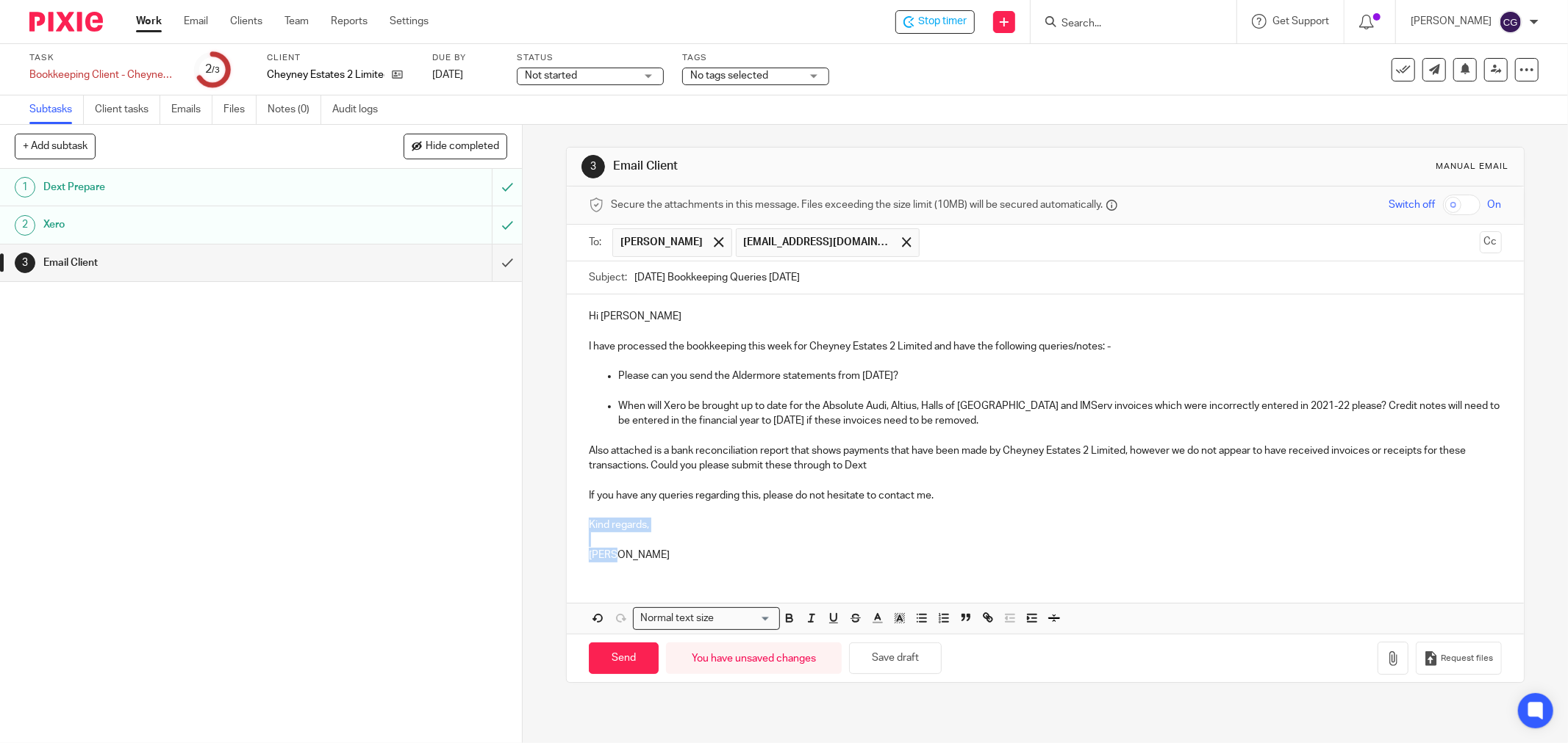
drag, startPoint x: 614, startPoint y: 561, endPoint x: 580, endPoint y: 526, distance: 48.8
click at [580, 526] on div "Hi Richard, Mark I have processed the bookkeeping this week for Cheyney Estates…" at bounding box center [1044, 434] width 957 height 279
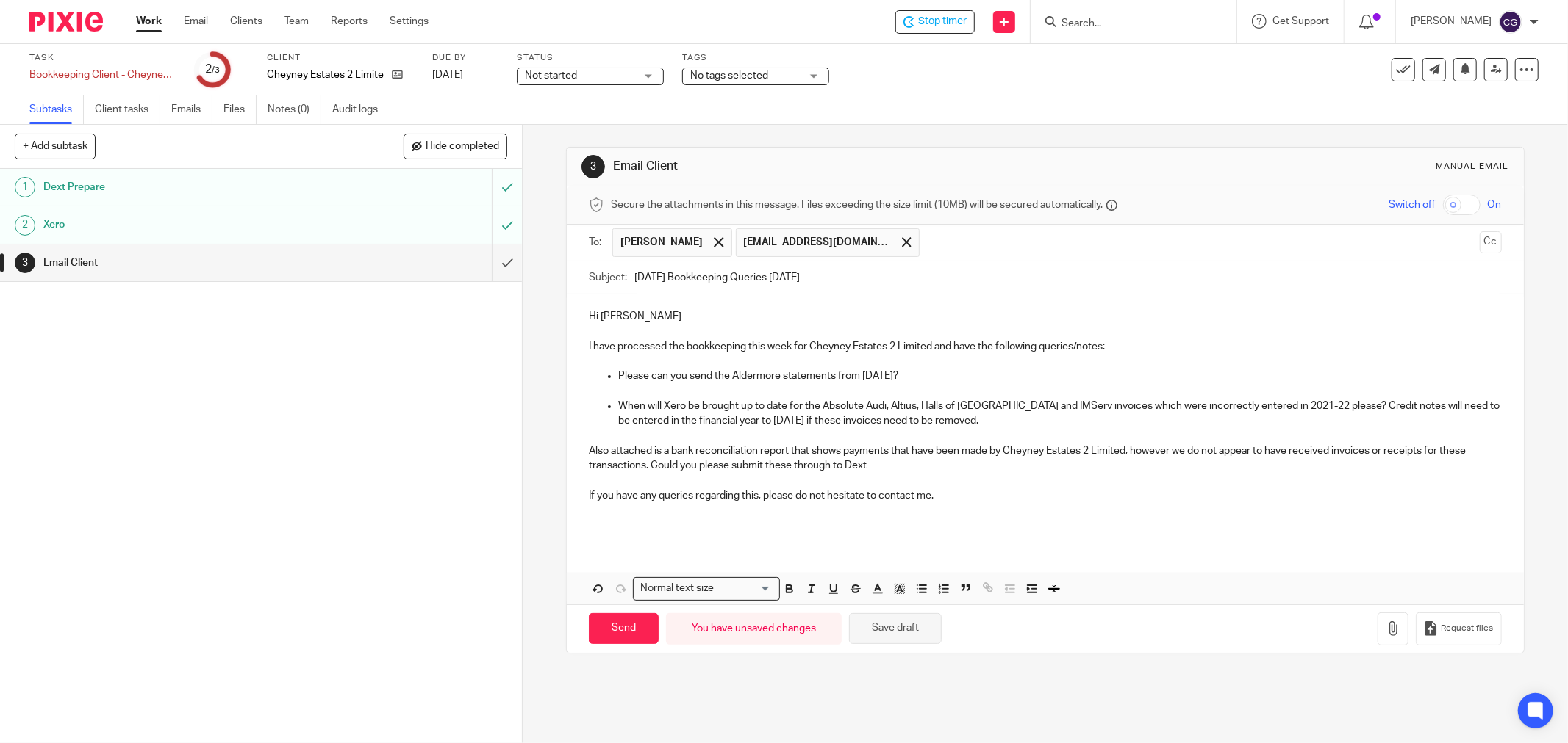
click at [898, 628] on button "Save draft" at bounding box center [895, 629] width 93 height 32
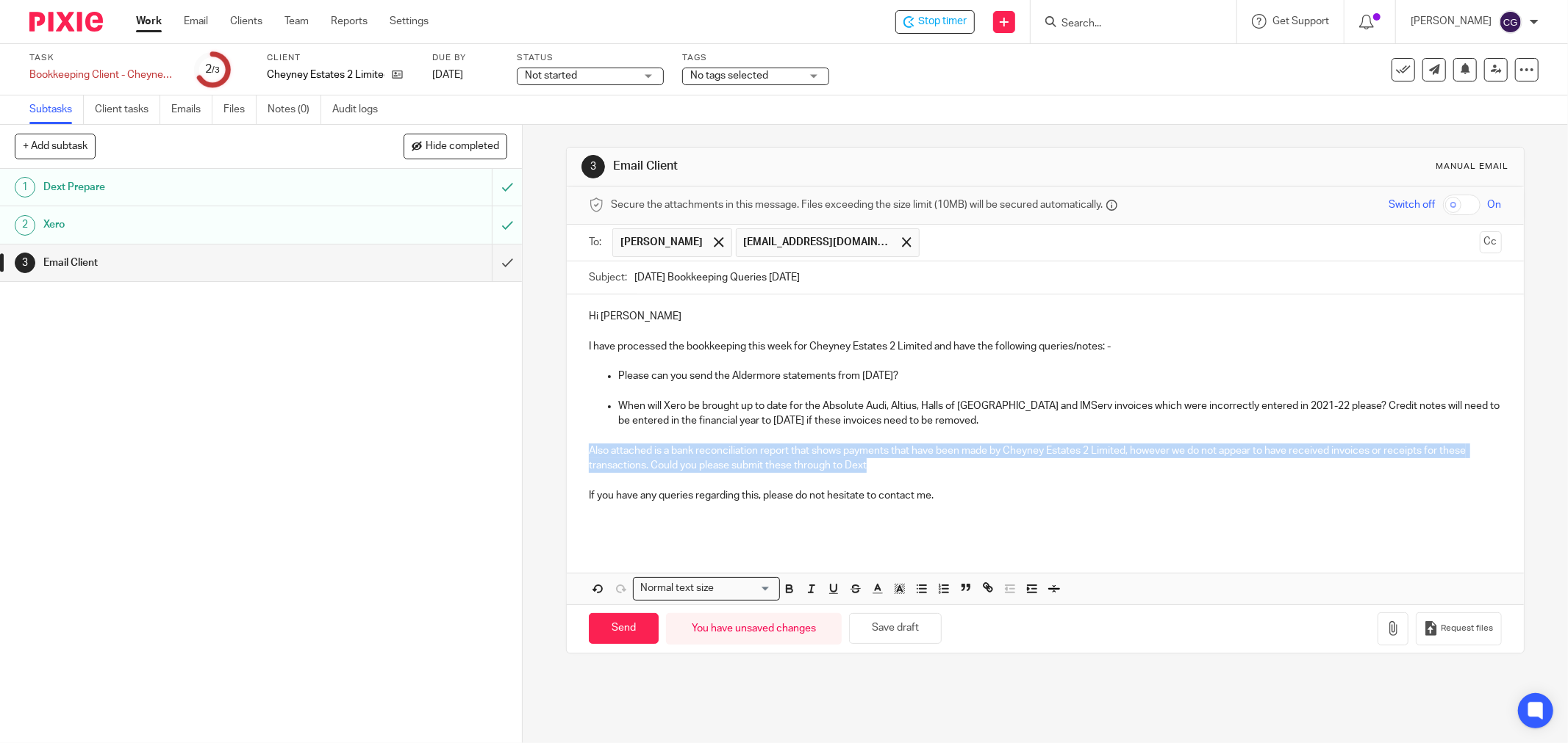
drag, startPoint x: 869, startPoint y: 469, endPoint x: 554, endPoint y: 452, distance: 315.5
click at [554, 452] on div "3 Email Client Manual email Secure the attachments in this message. Files excee…" at bounding box center [1045, 433] width 1045 height 618
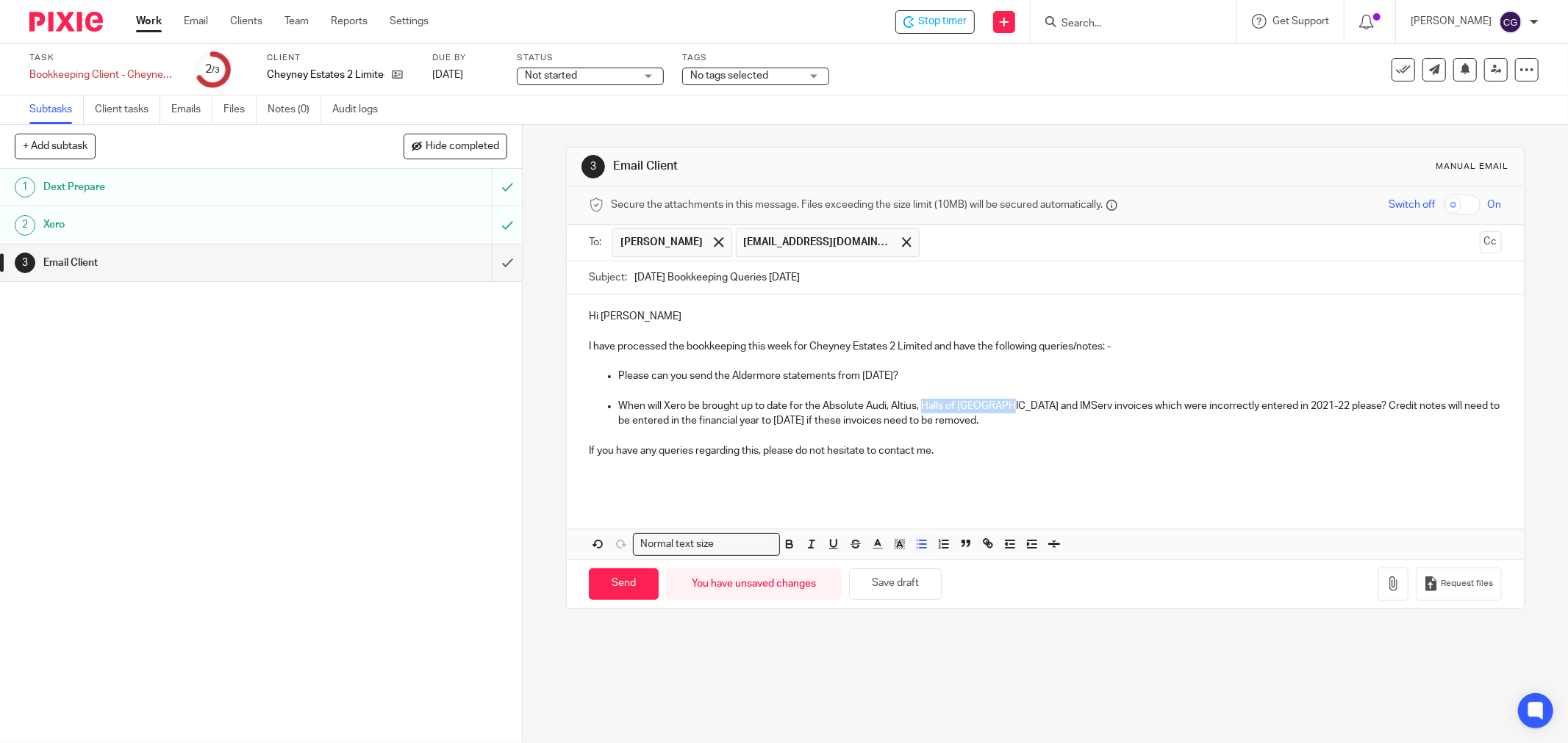
drag, startPoint x: 919, startPoint y: 410, endPoint x: 1005, endPoint y: 405, distance: 86.1
click at [1005, 405] on p "When will Xero be brought up to date for the Absolute Audi, Altius, Halls of Ca…" at bounding box center [1060, 414] width 884 height 30
drag, startPoint x: 937, startPoint y: 452, endPoint x: 579, endPoint y: 453, distance: 358.0
click at [579, 453] on div "Hi Richard, Mark I have processed the bookkeeping this week for Cheyney Estates…" at bounding box center [1044, 397] width 957 height 204
click at [888, 585] on button "Save draft" at bounding box center [895, 584] width 93 height 32
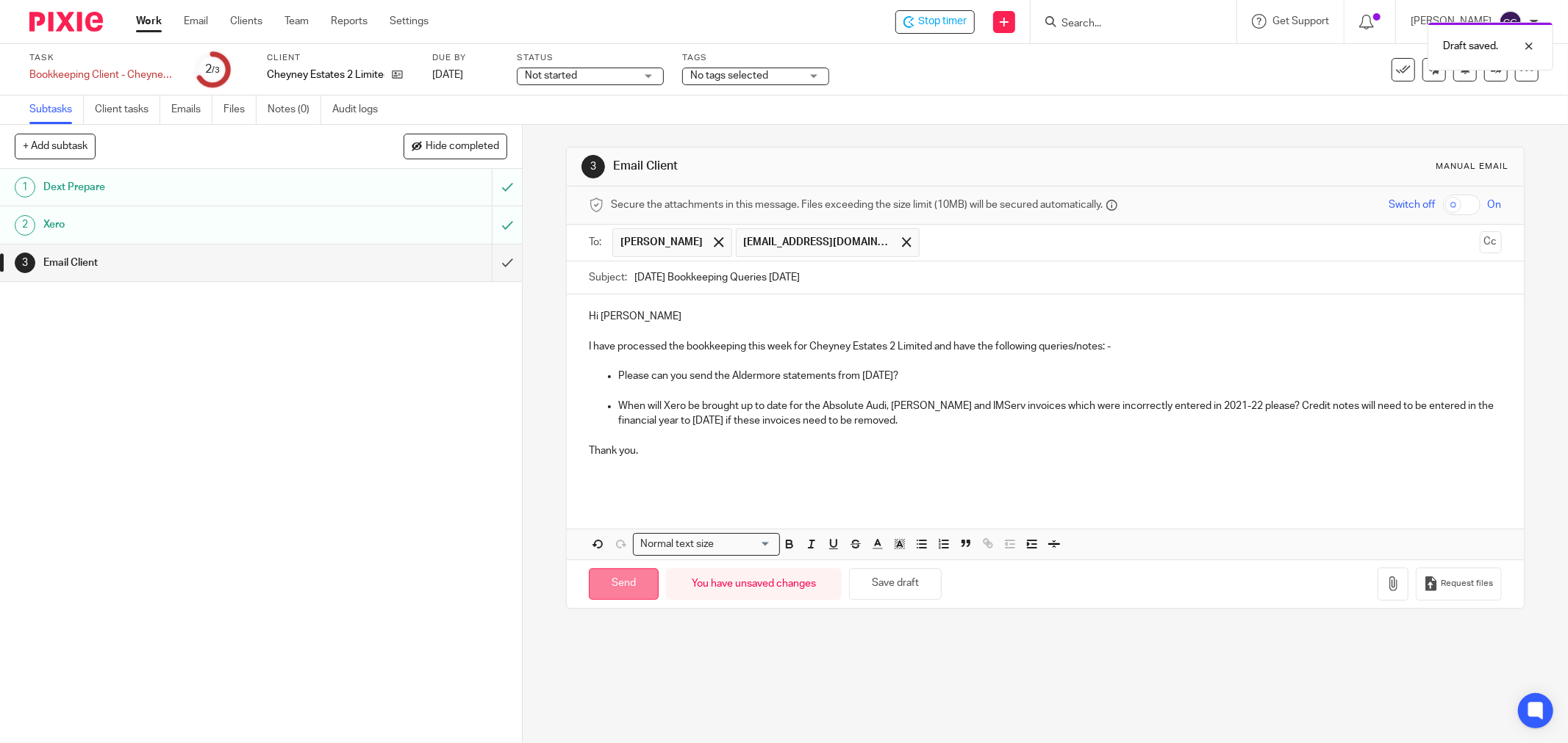
click at [613, 592] on input "Send" at bounding box center [623, 584] width 70 height 32
type input "Sent"
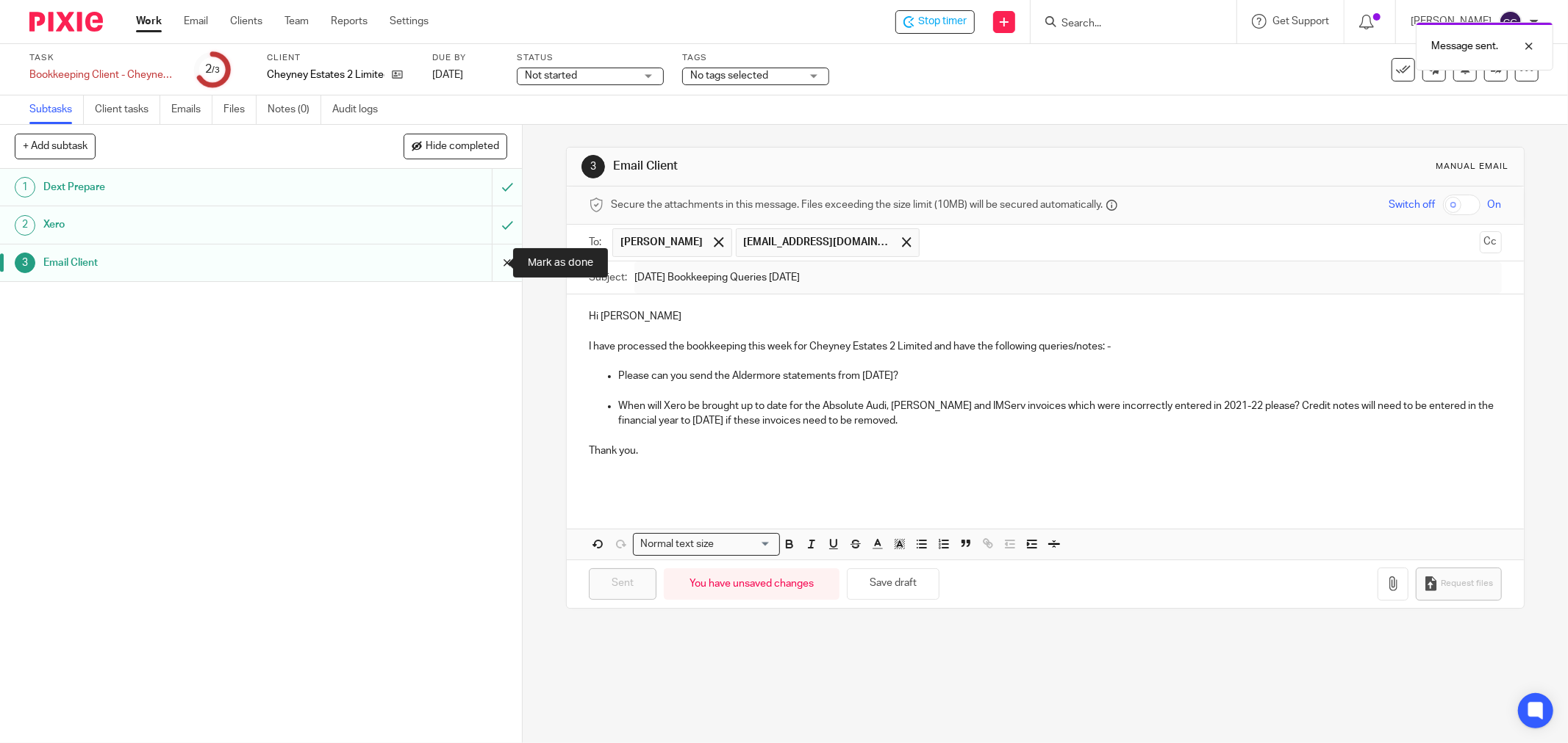
click at [491, 266] on input "submit" at bounding box center [261, 263] width 522 height 37
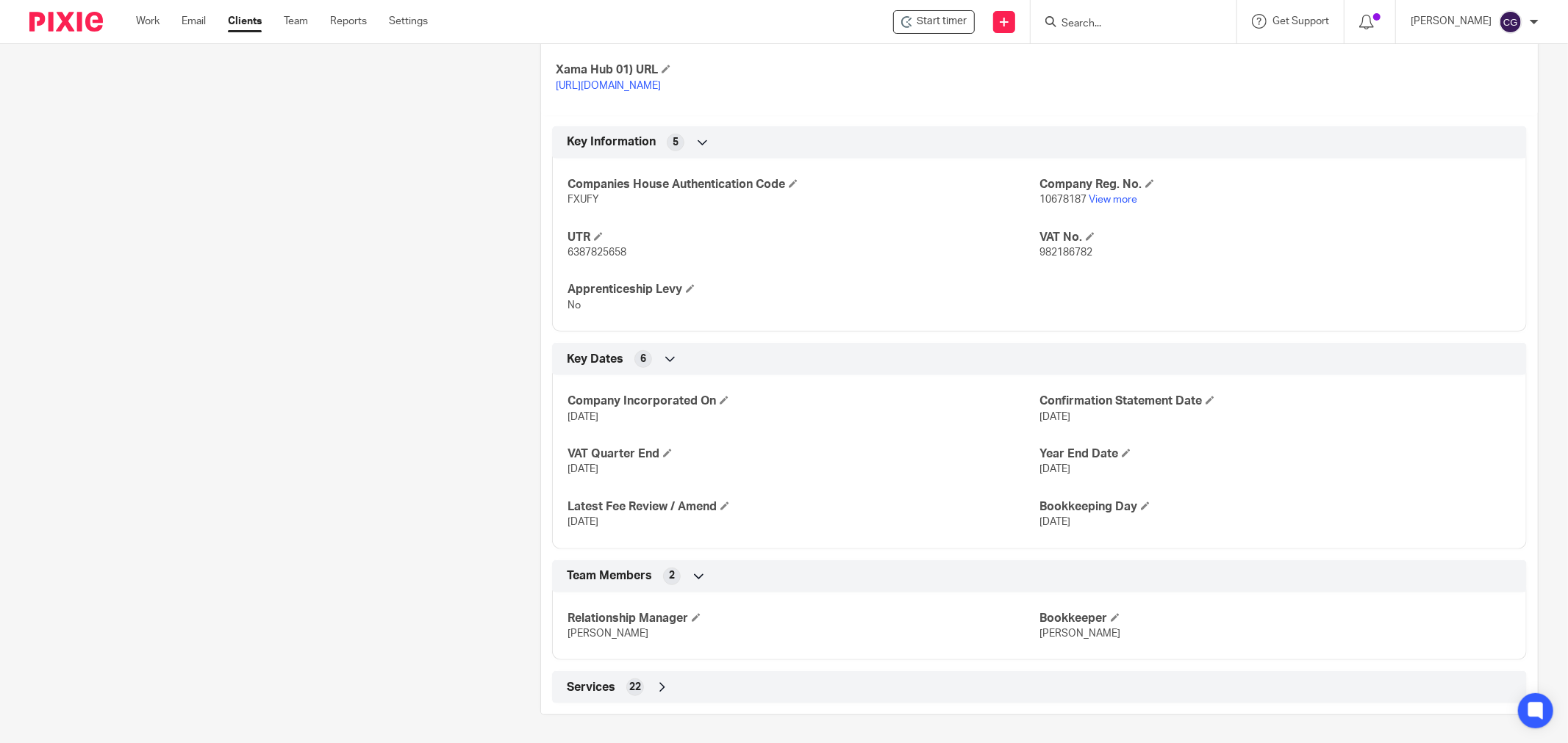
scroll to position [526, 0]
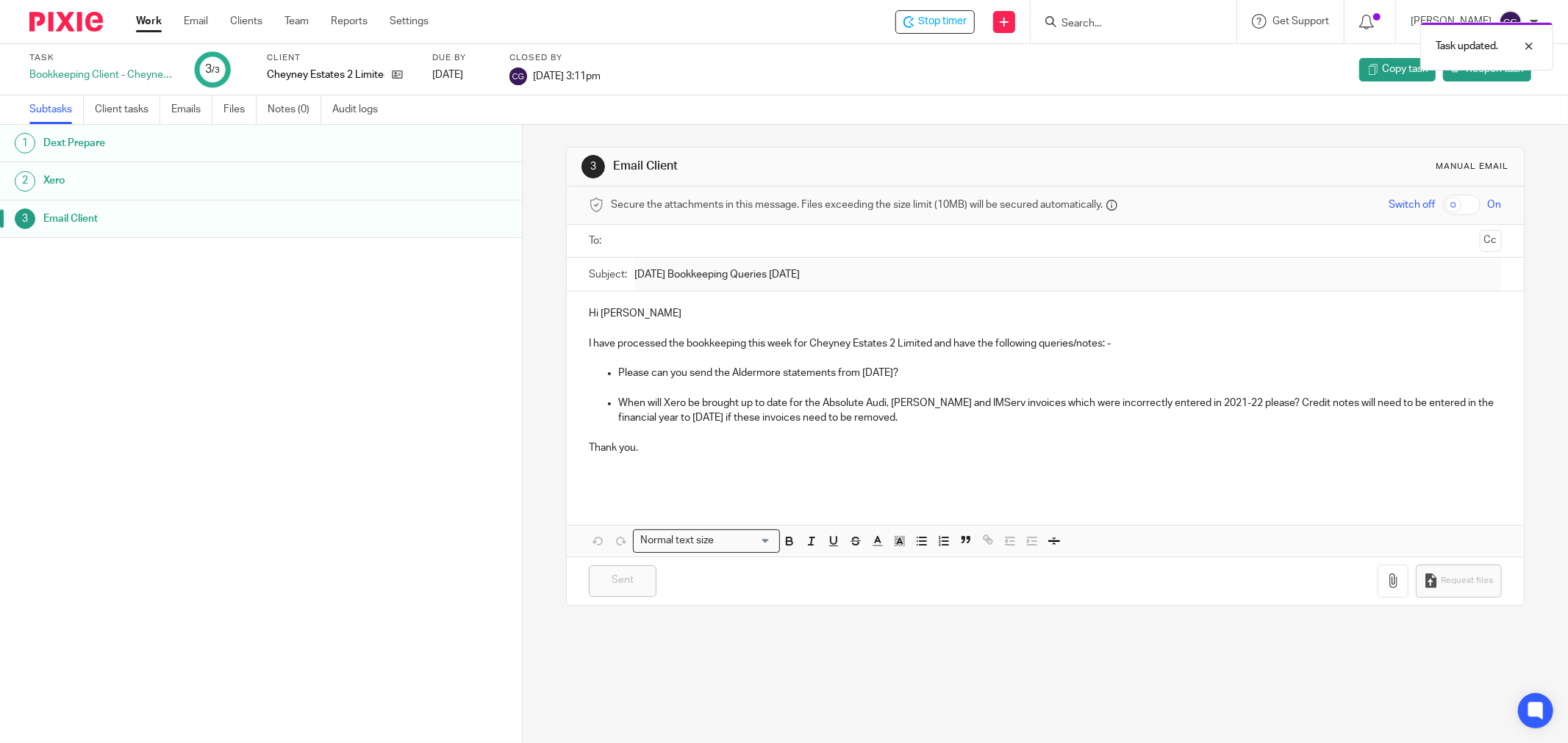
click at [932, 24] on div "Task updated." at bounding box center [1168, 43] width 769 height 56
drag, startPoint x: 971, startPoint y: 22, endPoint x: 964, endPoint y: 27, distance: 8.6
click at [971, 22] on div "Task updated." at bounding box center [1168, 43] width 769 height 56
drag, startPoint x: 1527, startPoint y: 46, endPoint x: 1341, endPoint y: 69, distance: 187.4
click at [1525, 48] on div at bounding box center [1518, 46] width 40 height 18
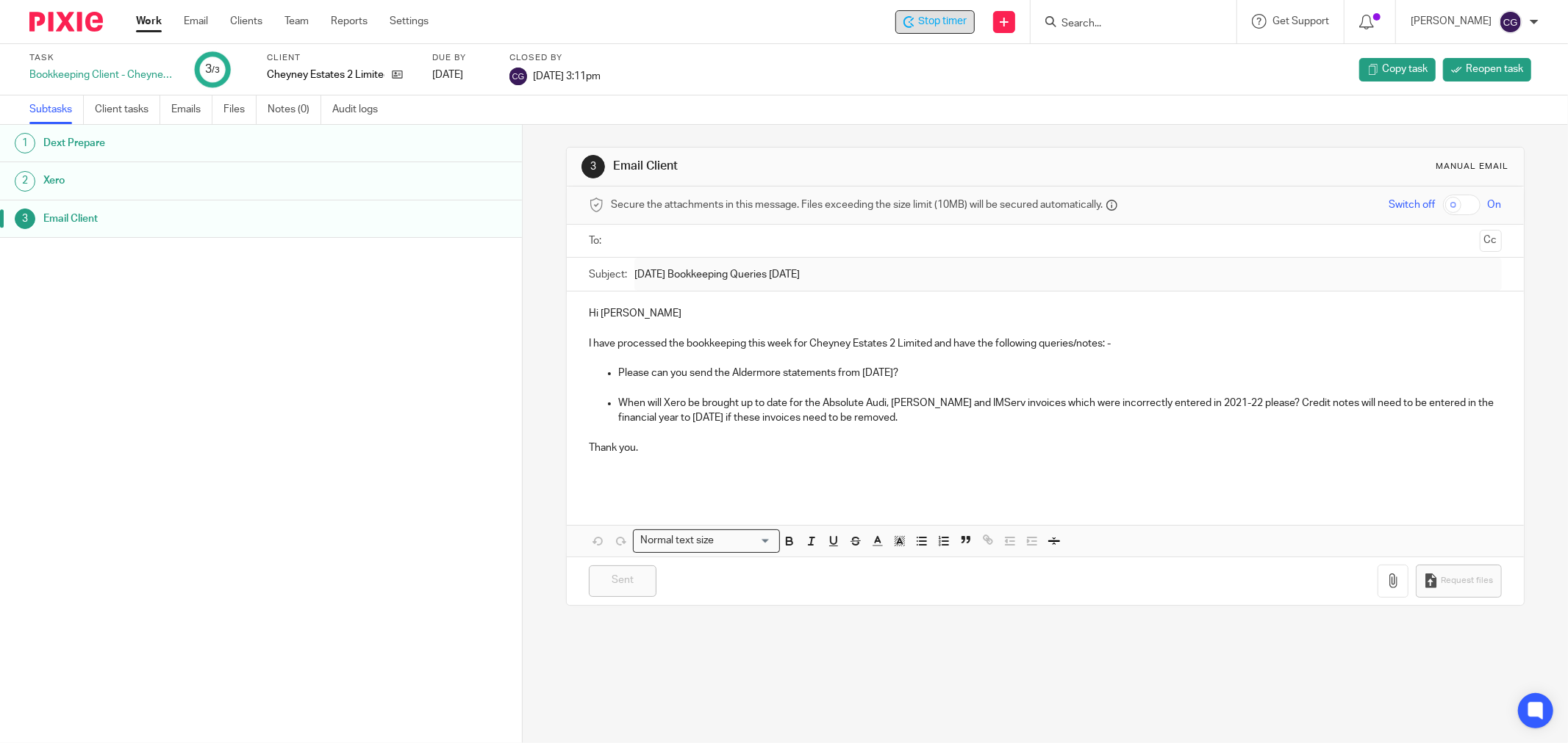
click at [961, 24] on span "Stop timer" at bounding box center [943, 21] width 49 height 15
click at [147, 21] on link "Work" at bounding box center [148, 21] width 26 height 15
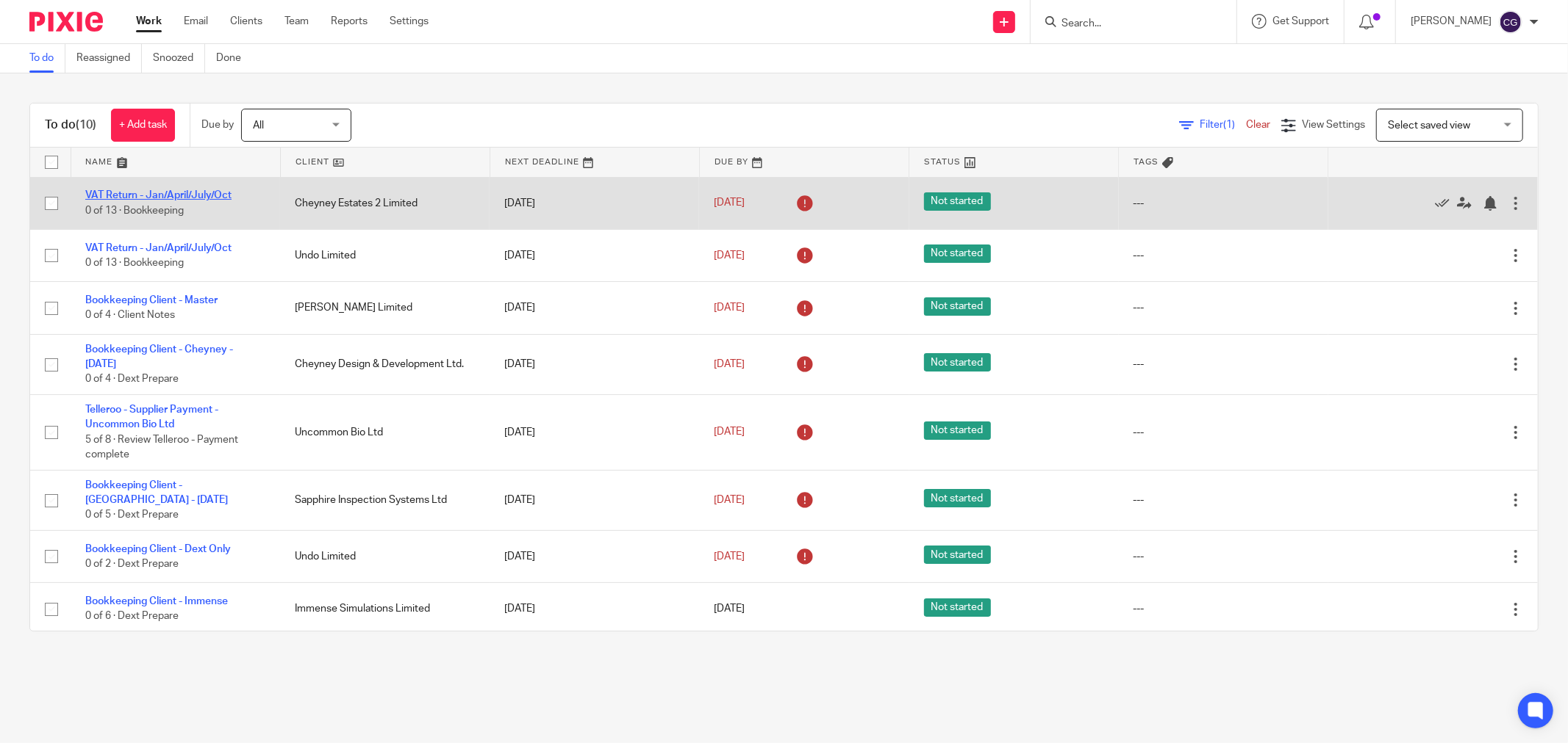
click at [114, 194] on link "VAT Return - Jan/April/July/Oct" at bounding box center [159, 195] width 146 height 10
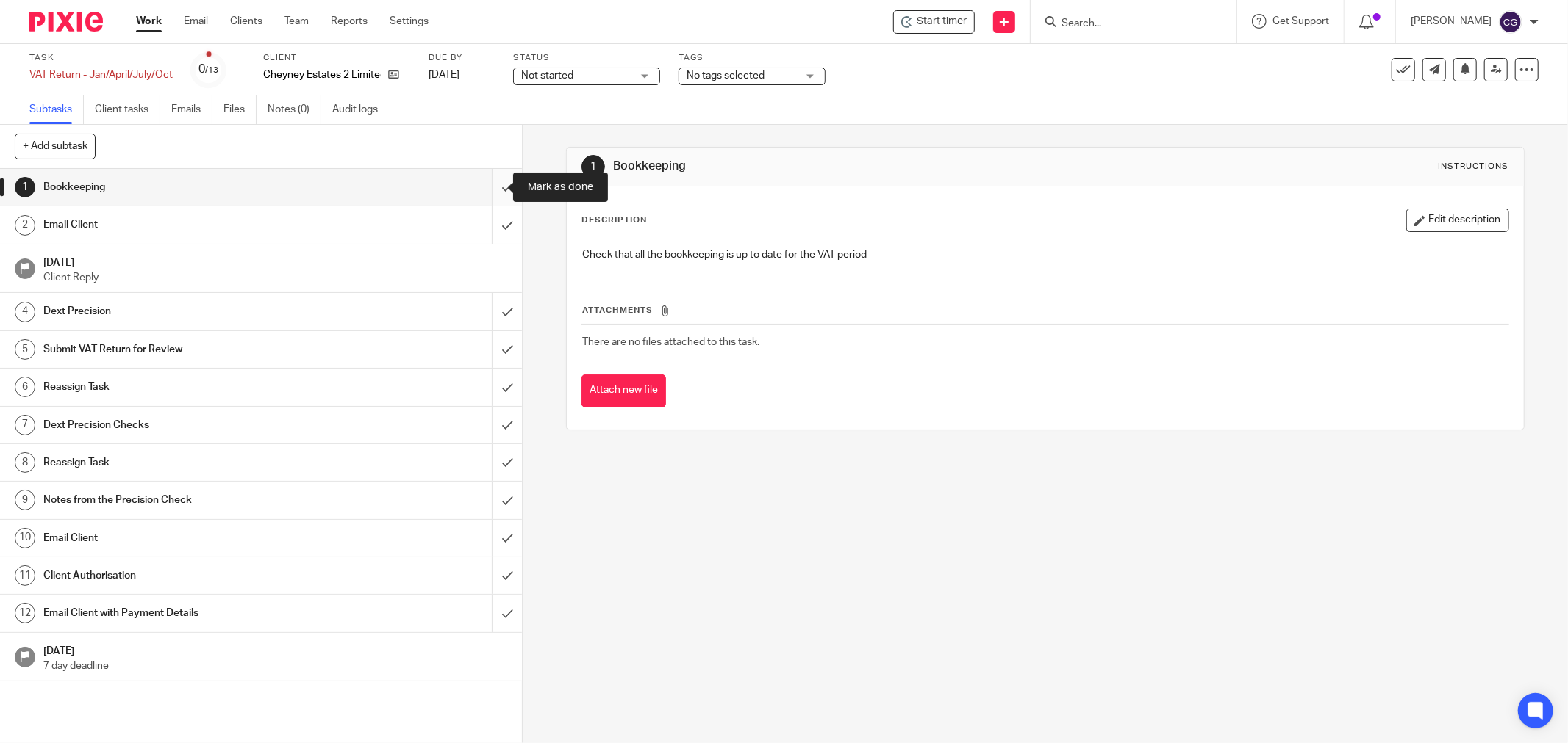
click at [482, 191] on input "submit" at bounding box center [261, 187] width 522 height 37
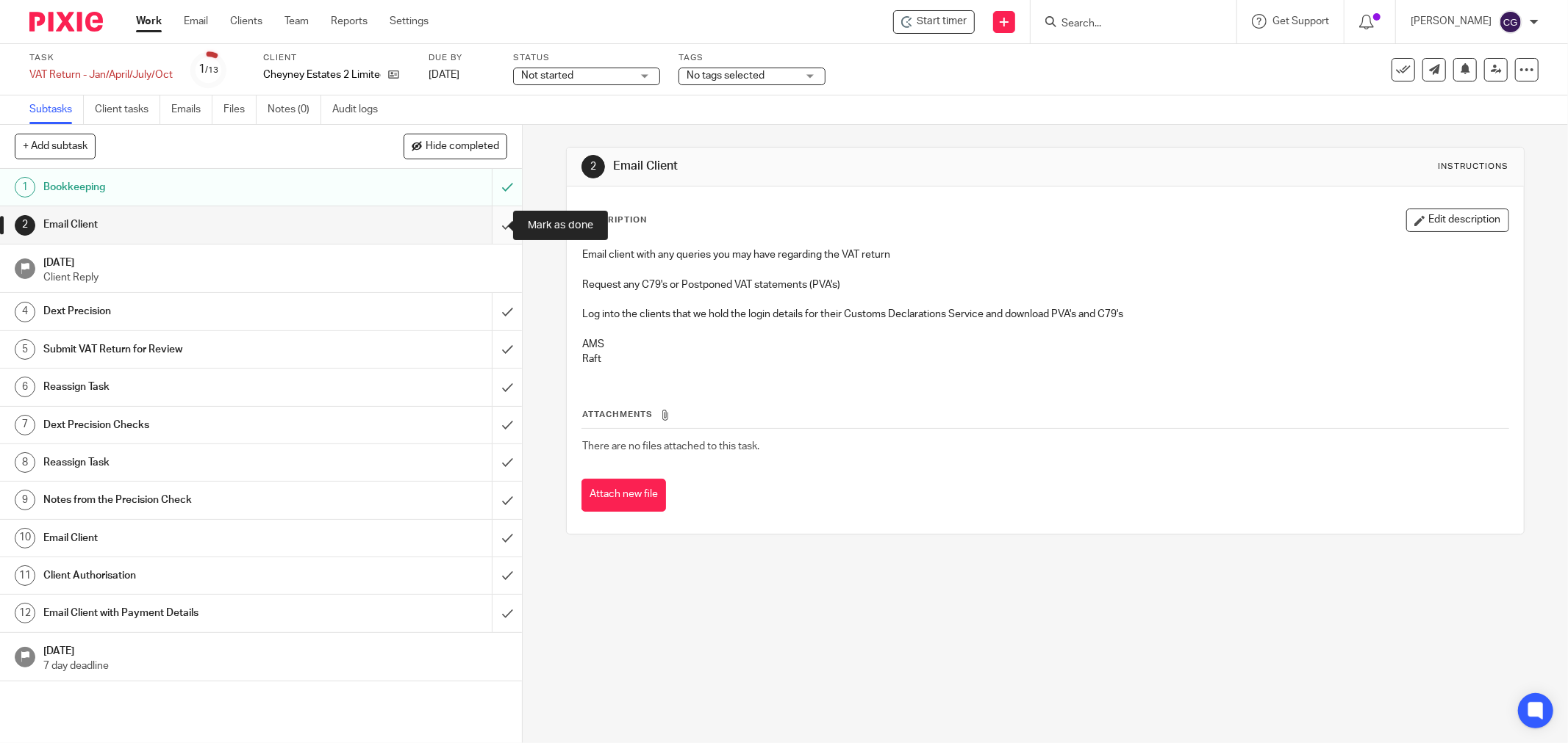
click at [496, 223] on input "submit" at bounding box center [261, 225] width 522 height 37
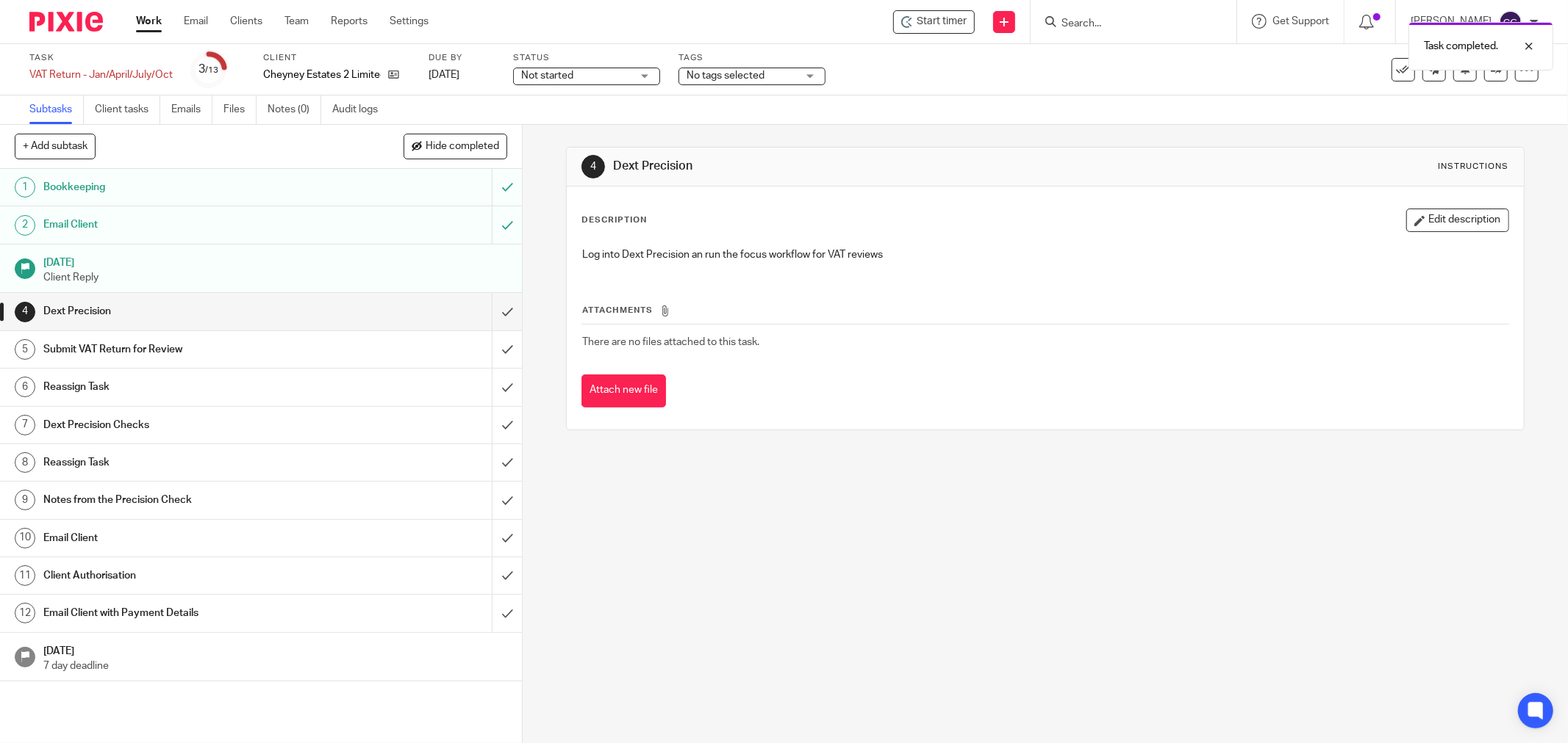
drag, startPoint x: 945, startPoint y: 18, endPoint x: 962, endPoint y: 52, distance: 38.0
click at [946, 19] on div "Task completed." at bounding box center [1168, 43] width 769 height 56
click at [1530, 46] on div at bounding box center [1518, 46] width 40 height 18
click at [938, 26] on span "Start timer" at bounding box center [942, 21] width 50 height 15
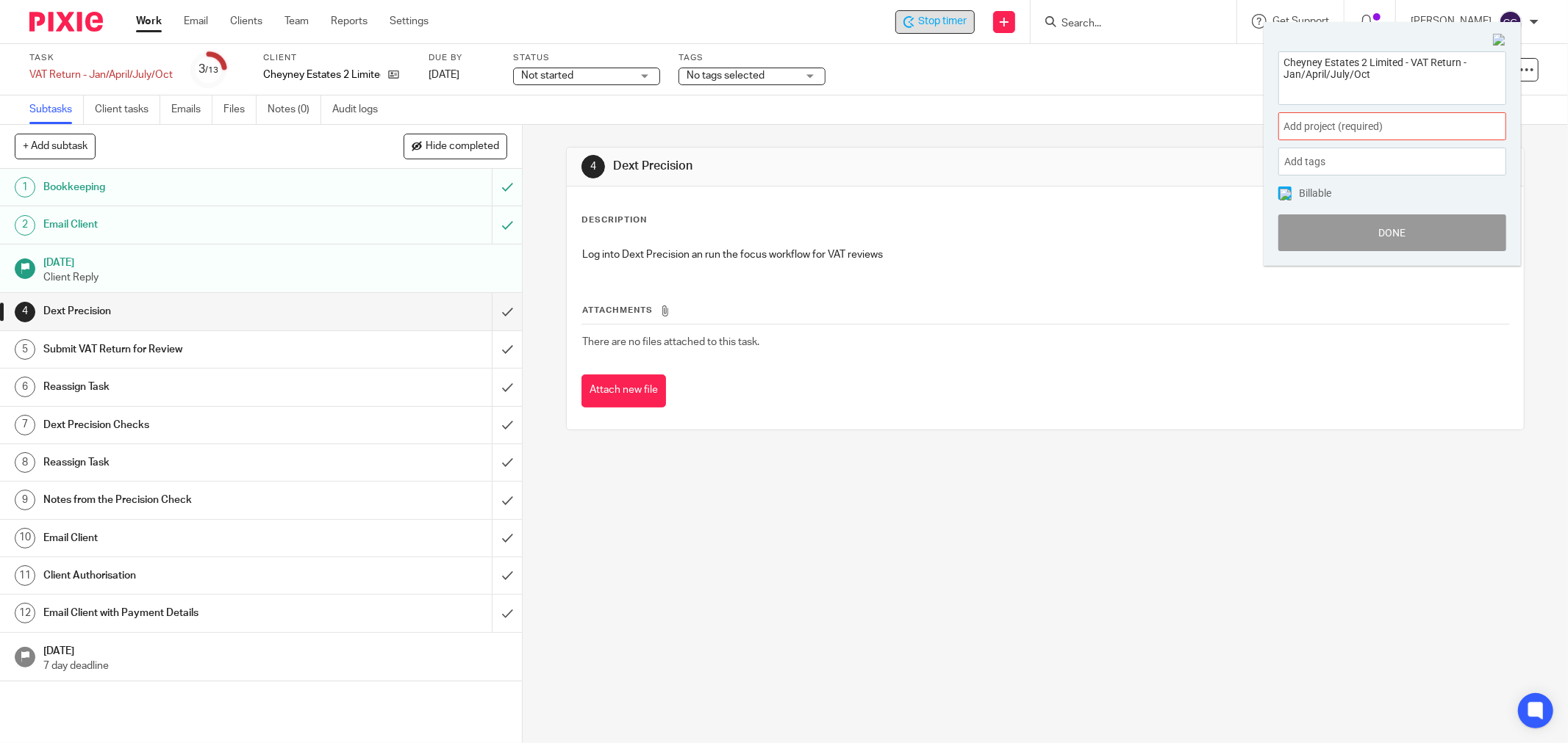
click at [1341, 126] on span "Add project (required) :" at bounding box center [1376, 126] width 185 height 15
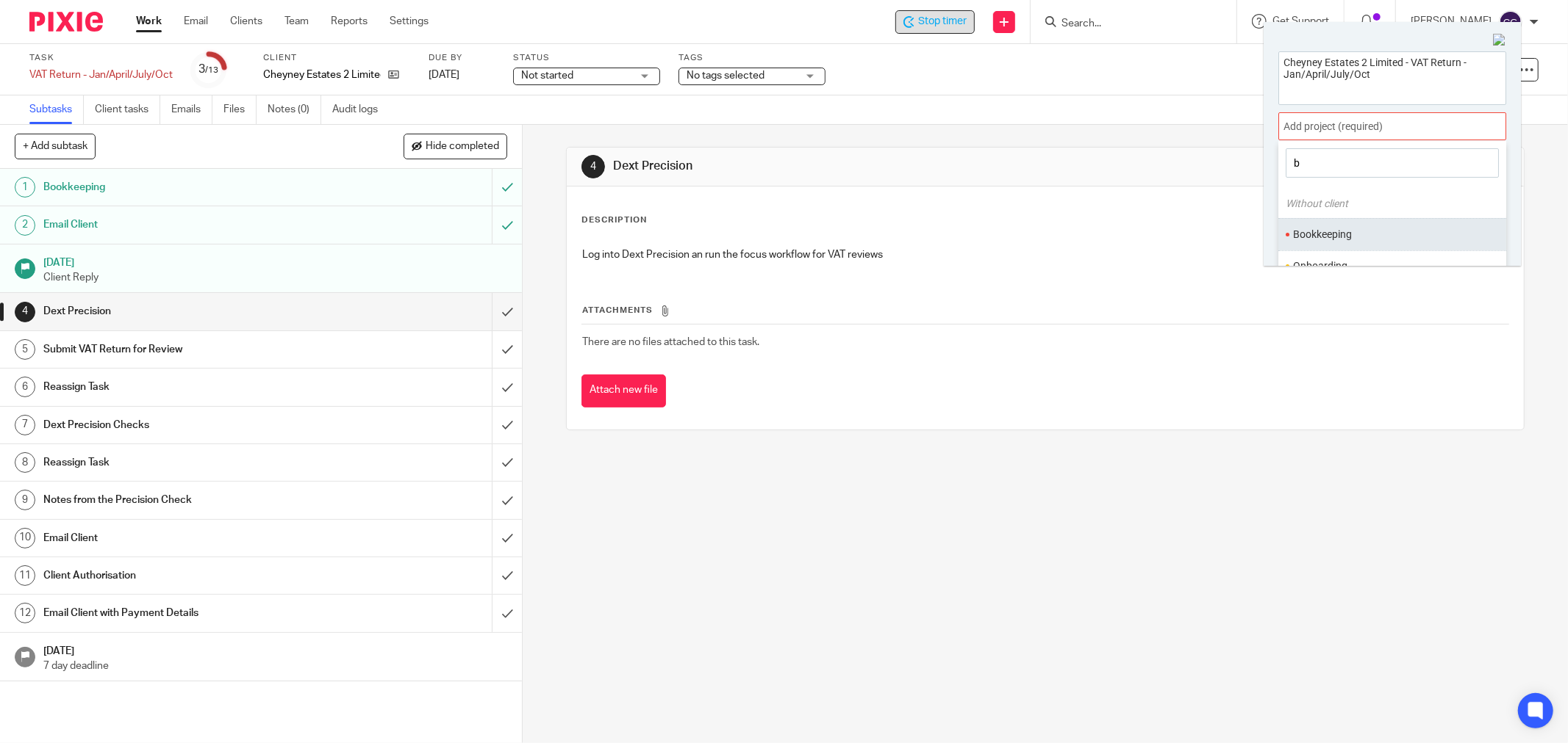
type input "b"
click at [1348, 231] on li "Bookkeeping" at bounding box center [1389, 234] width 192 height 15
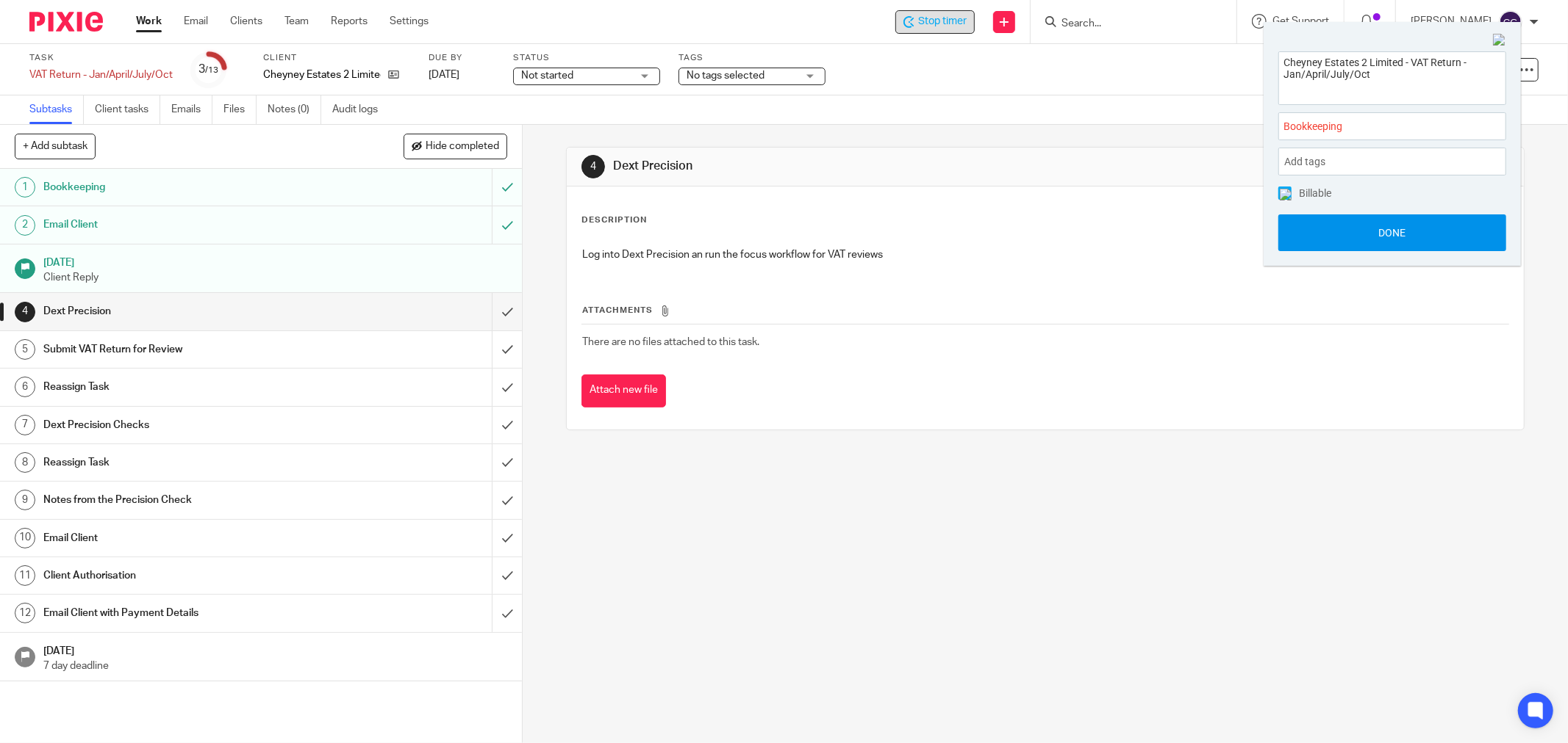
click at [1384, 228] on button "Done" at bounding box center [1392, 233] width 228 height 37
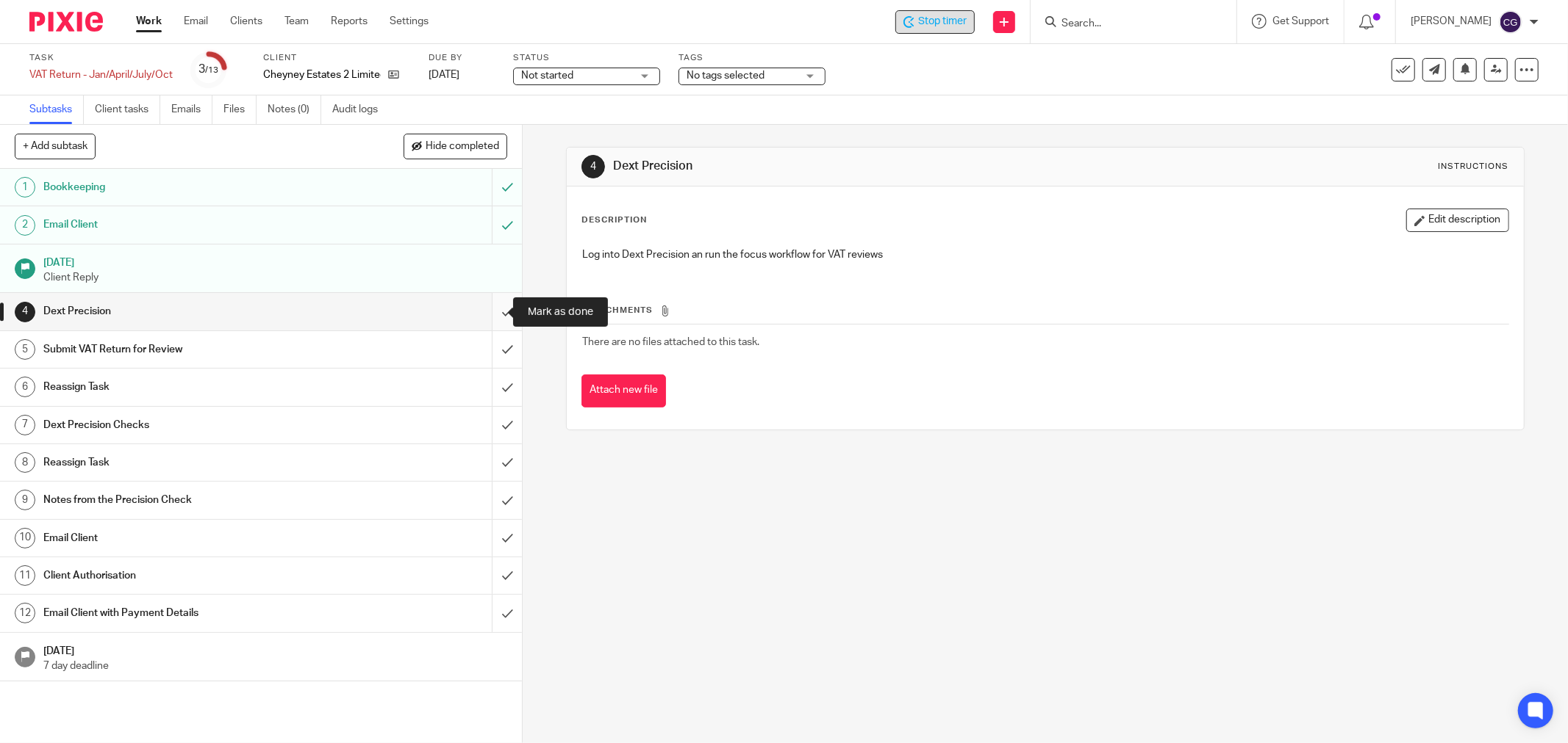
click at [495, 312] on input "submit" at bounding box center [261, 312] width 522 height 37
